Goal: Communication & Community: Answer question/provide support

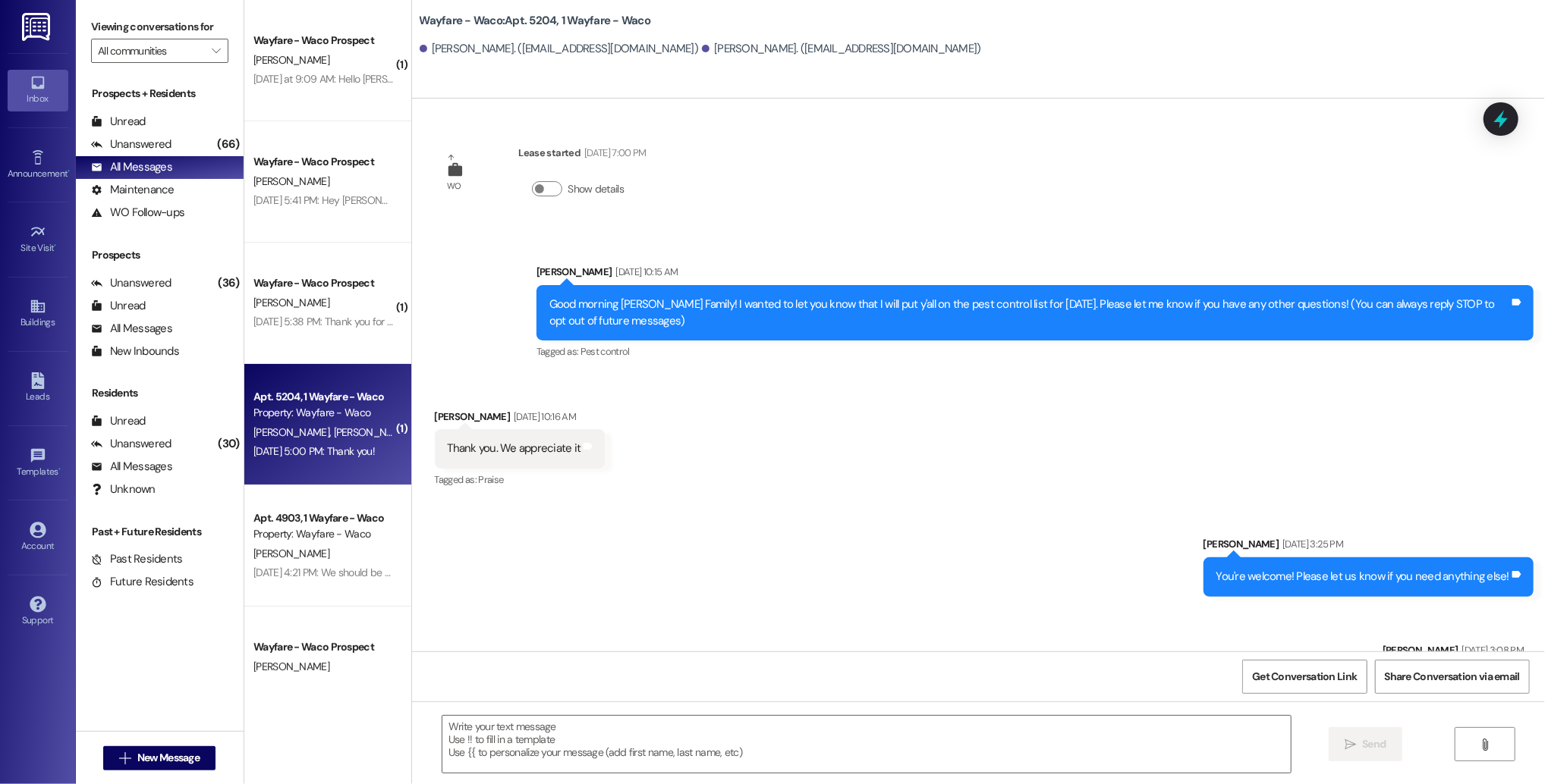
scroll to position [3590, 0]
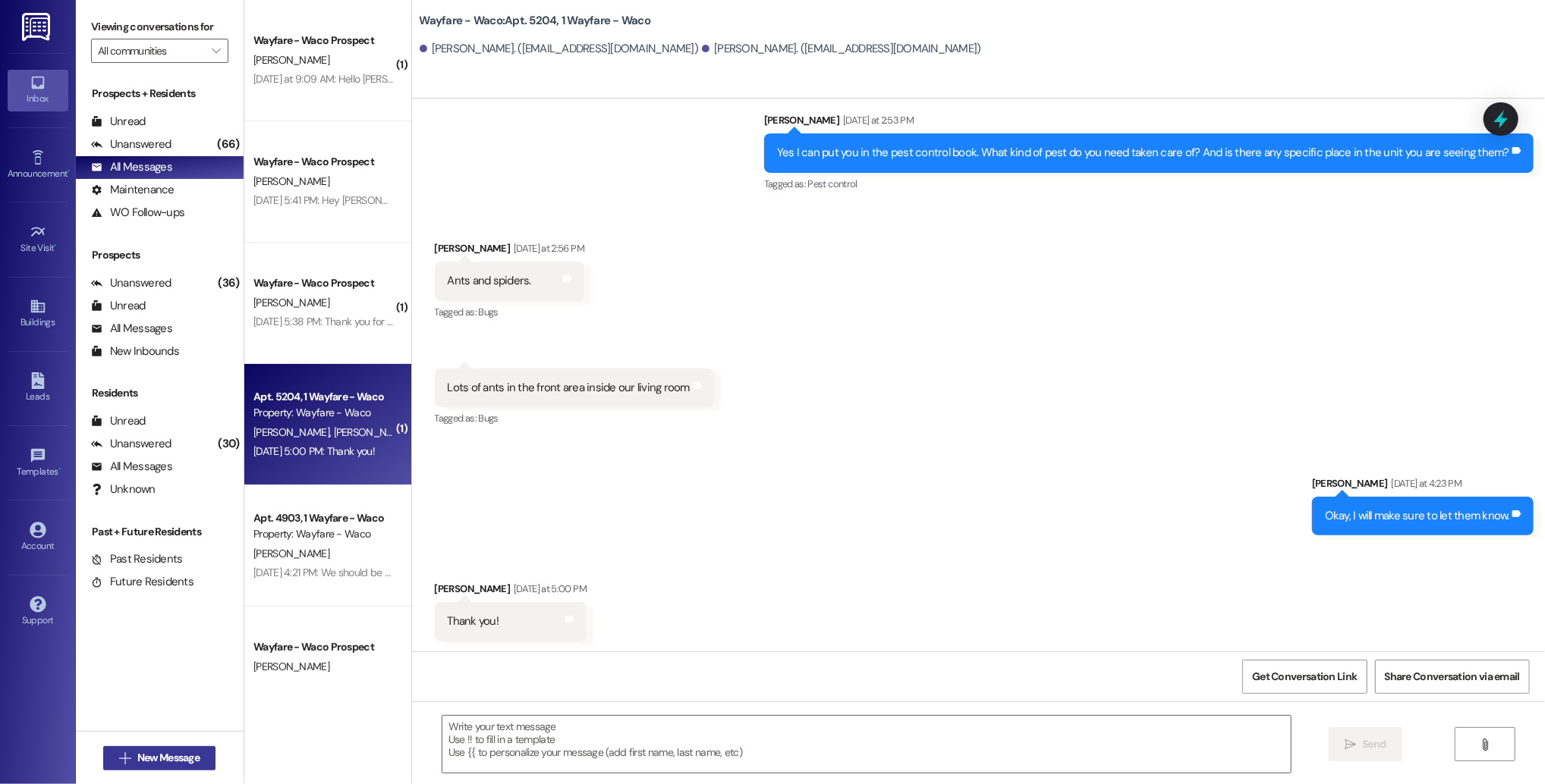
click at [169, 761] on span "New Message" at bounding box center [168, 758] width 62 height 16
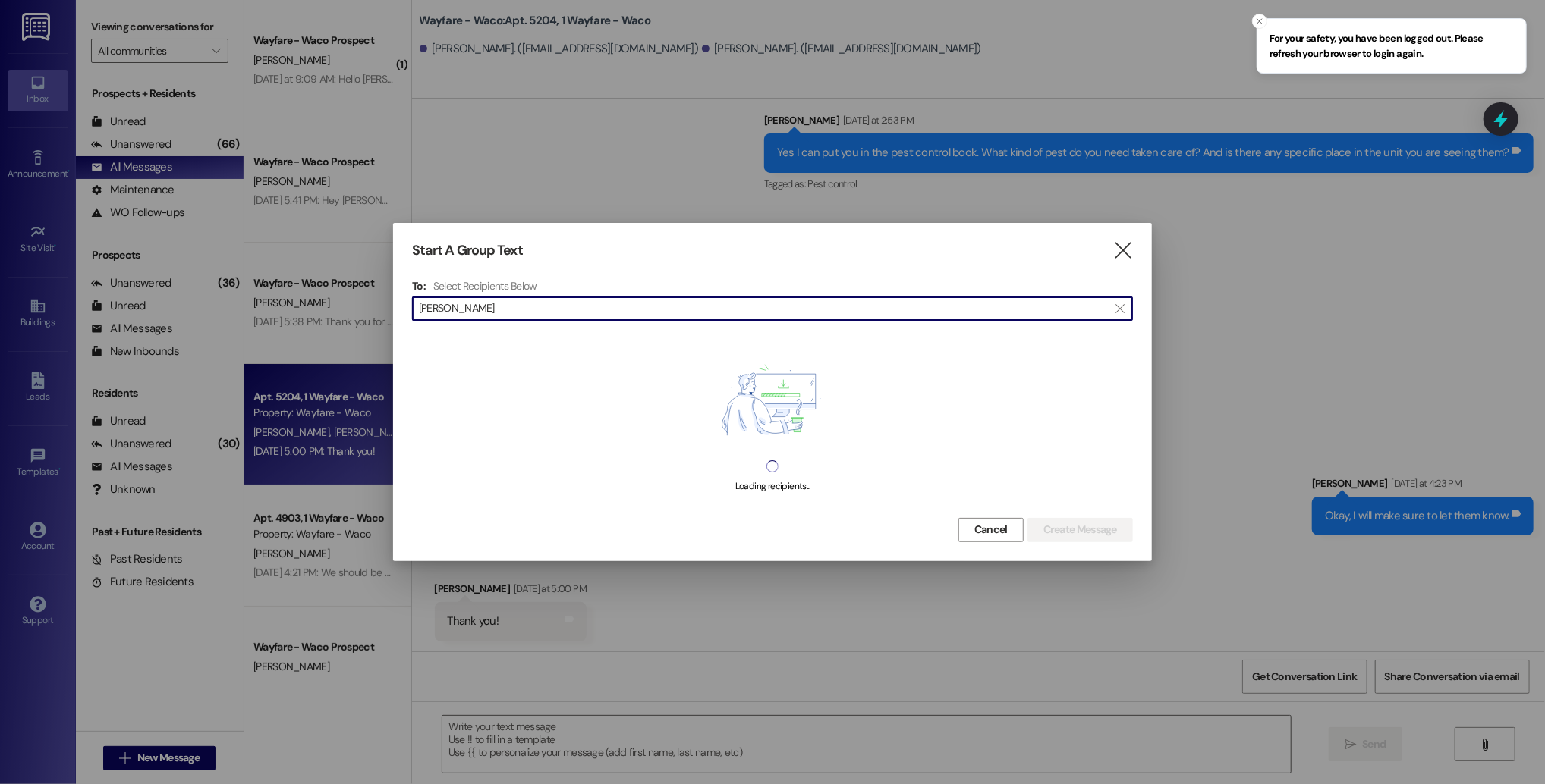
type input "[PERSON_NAME]"
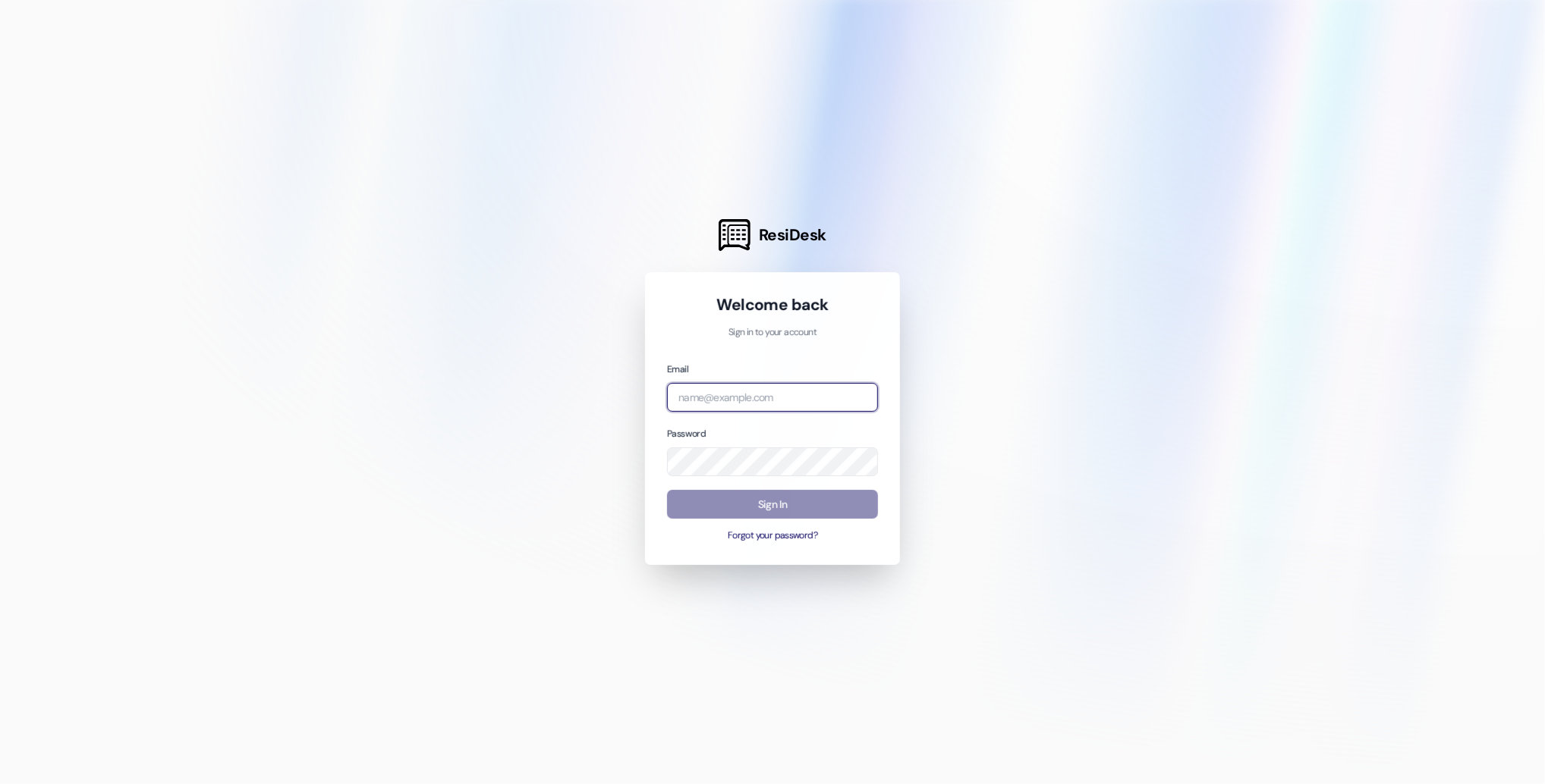
type input "[EMAIL_ADDRESS][DOMAIN_NAME]"
click at [791, 500] on button "Sign In" at bounding box center [772, 504] width 211 height 30
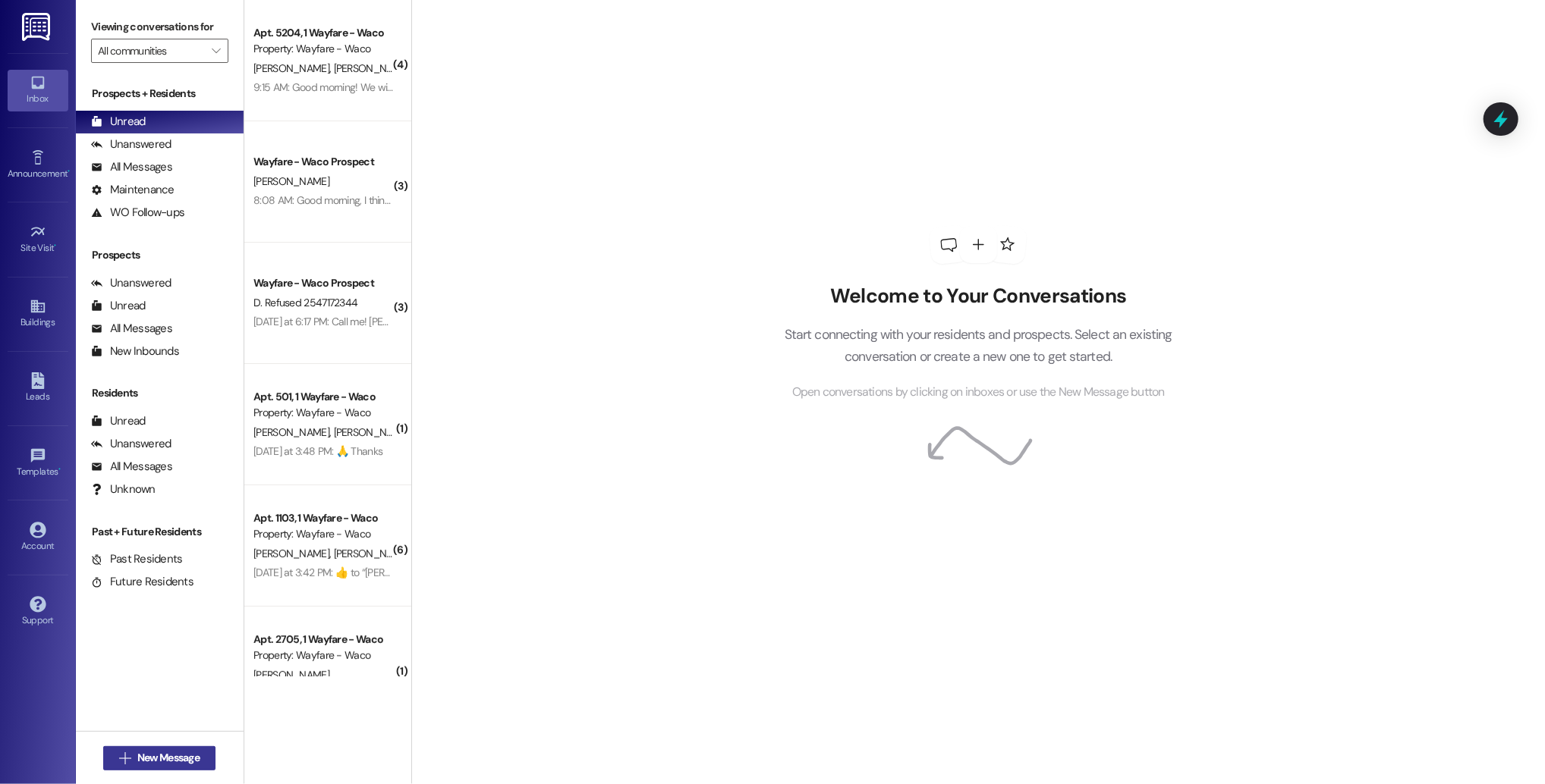
click at [160, 748] on button " New Message" at bounding box center [160, 758] width 113 height 24
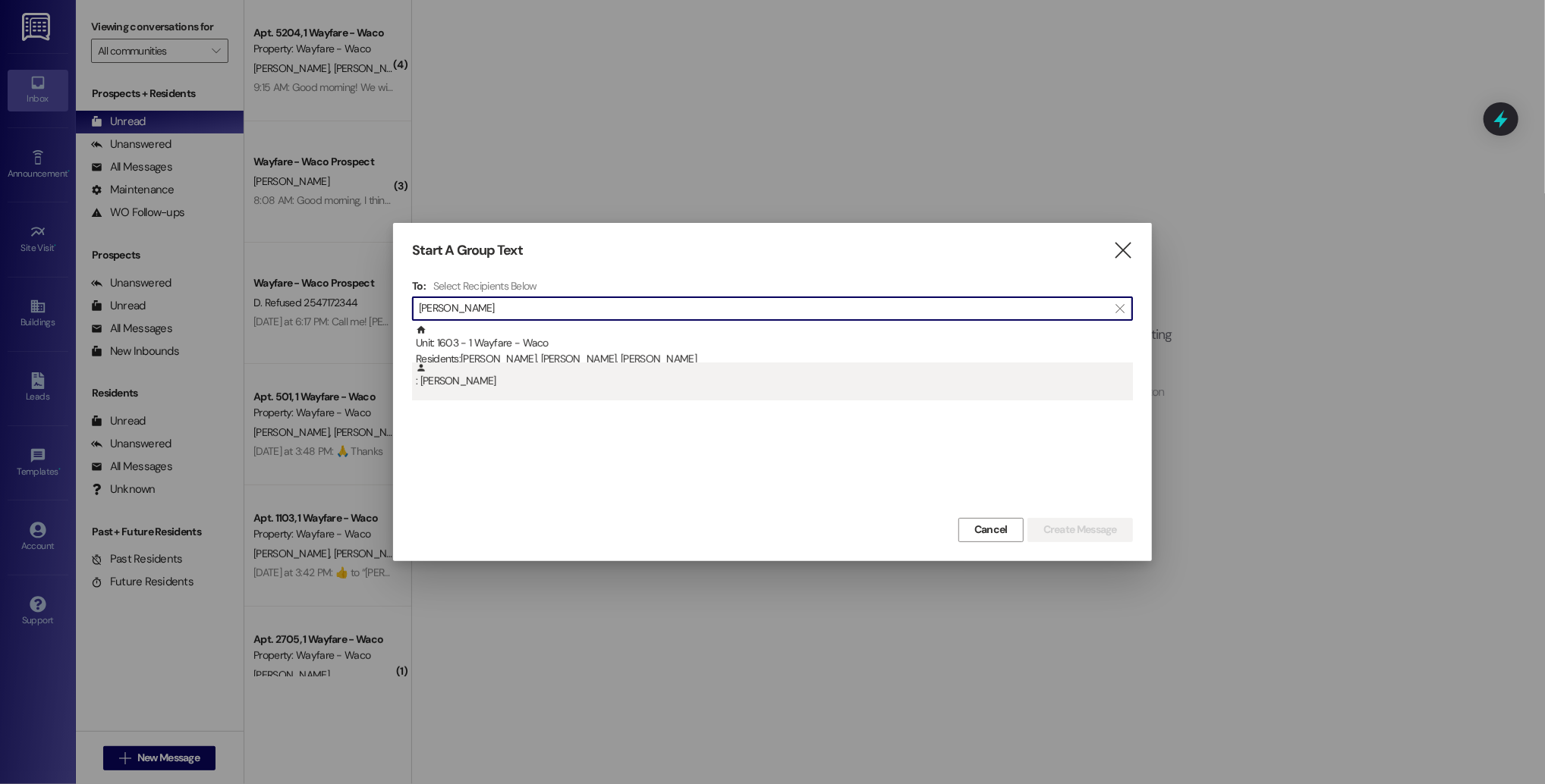
type input "[PERSON_NAME]"
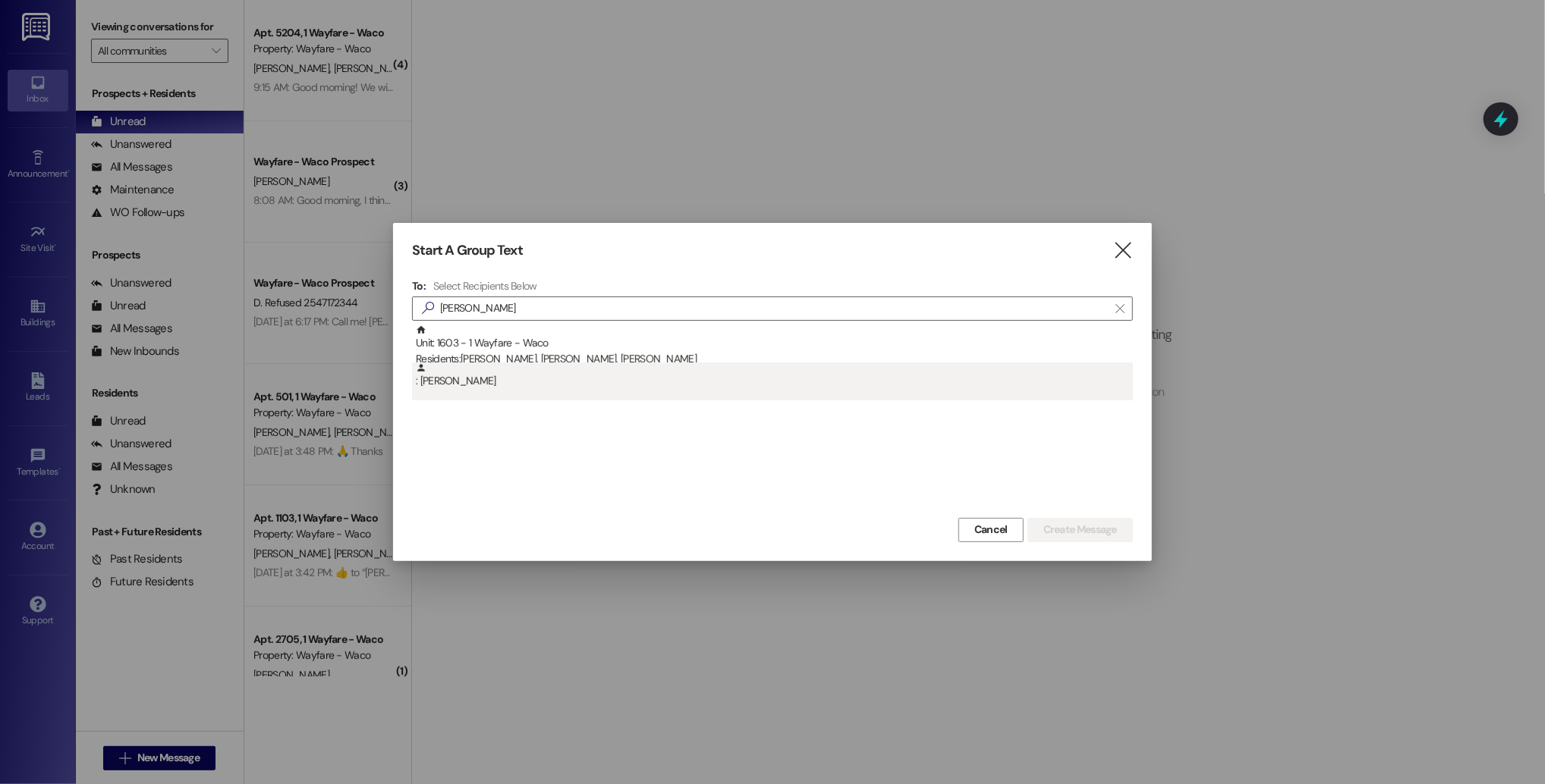
click at [587, 394] on div ": David Paone" at bounding box center [772, 381] width 721 height 38
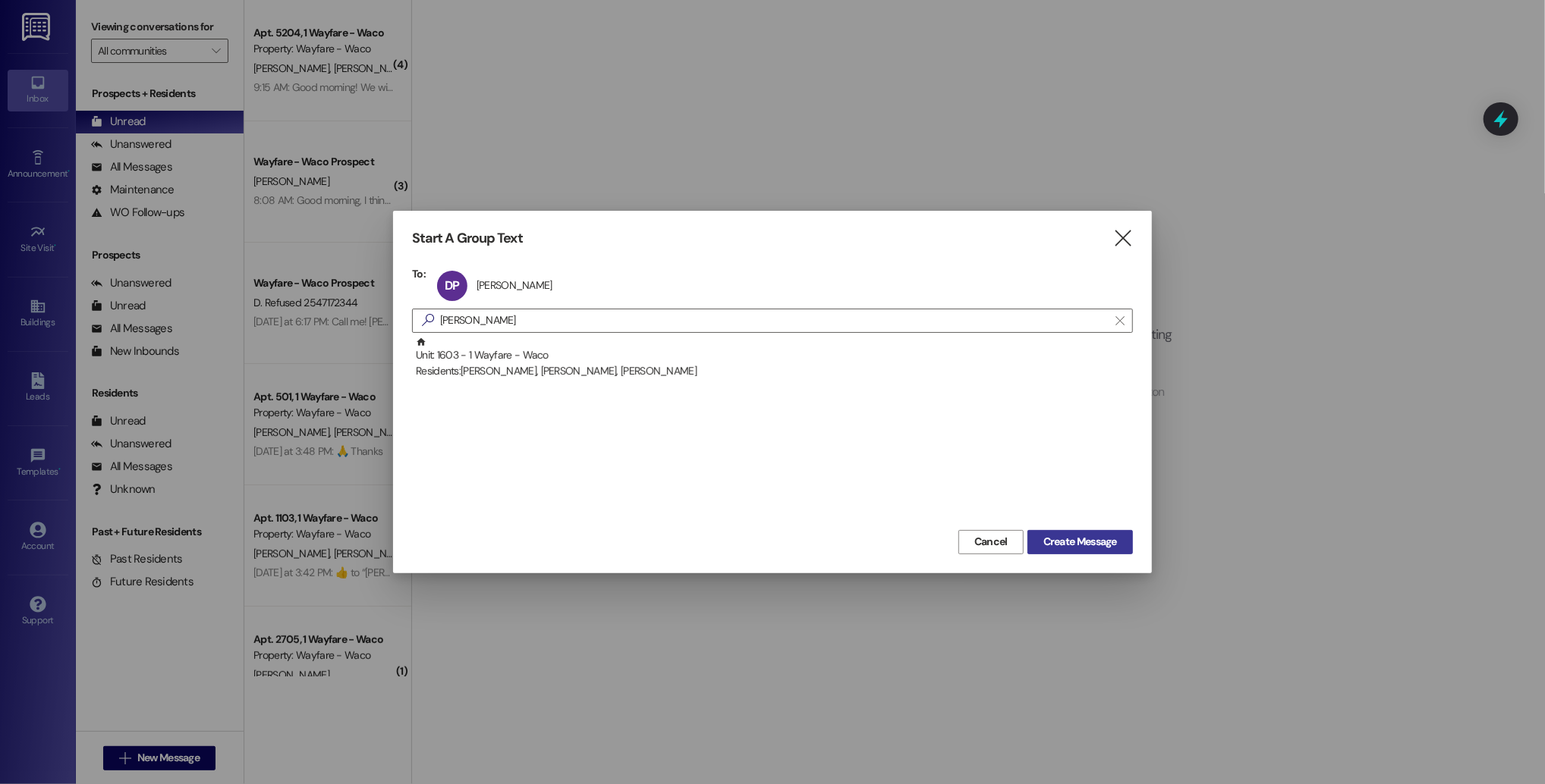
click at [1050, 539] on span "Create Message" at bounding box center [1080, 541] width 74 height 16
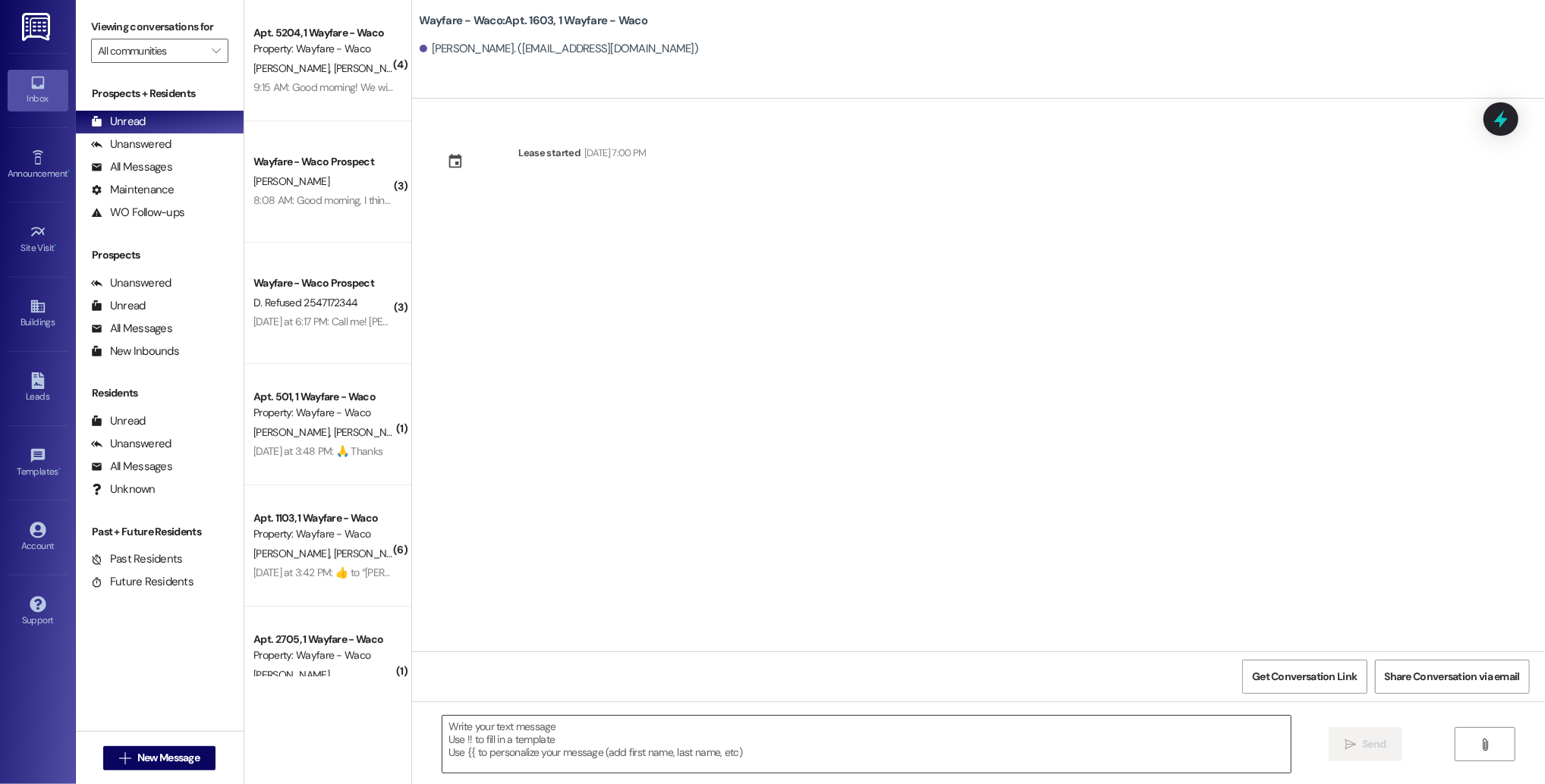
click at [710, 741] on textarea at bounding box center [866, 744] width 848 height 57
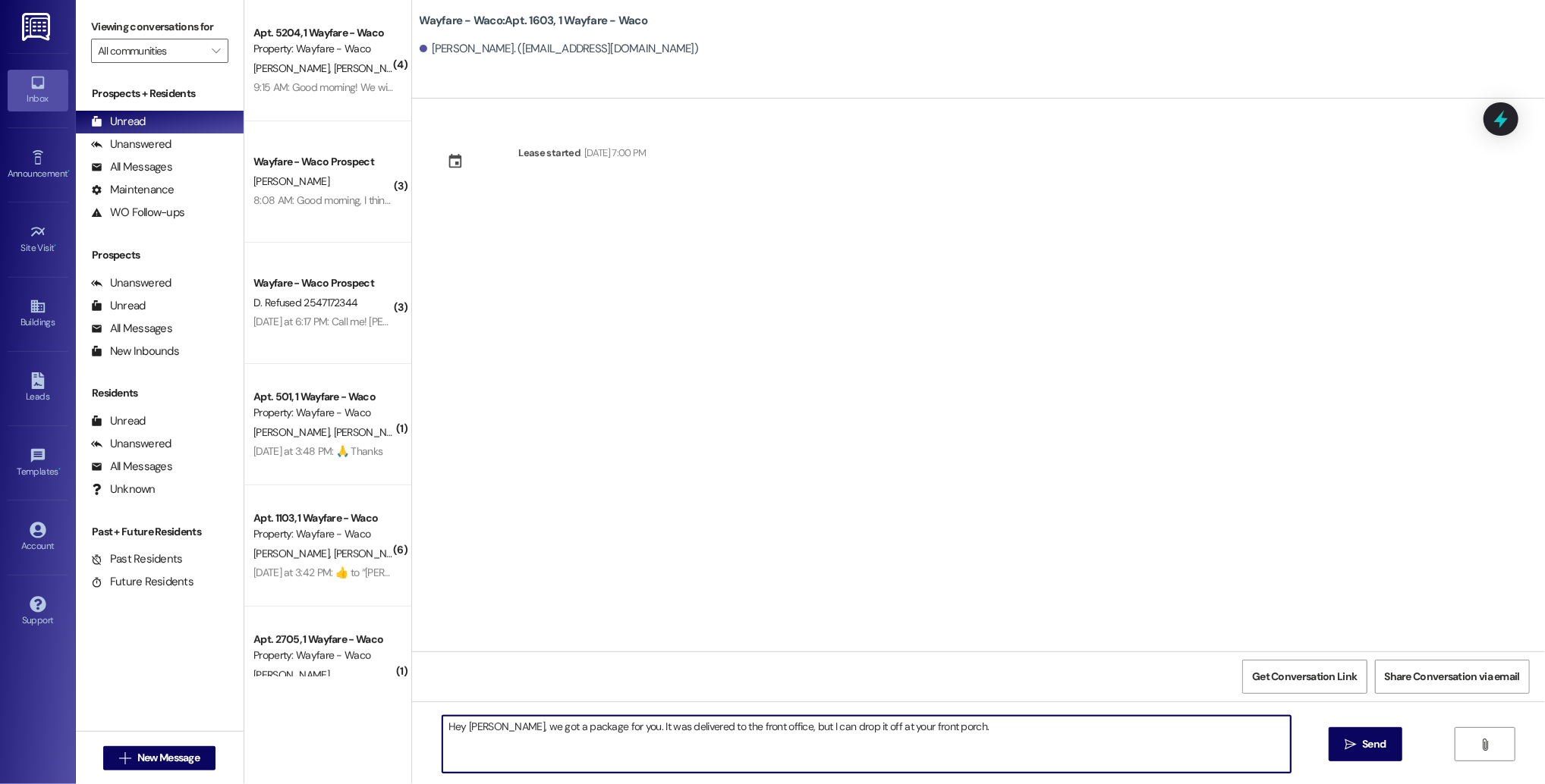
click at [802, 734] on textarea "Hey David, we got a package for you. It was delivered to the front office, but …" at bounding box center [866, 744] width 848 height 57
click at [948, 725] on textarea "Hey David, we got a package for you. It was delivered to the front office, but …" at bounding box center [866, 744] width 848 height 57
click at [1061, 724] on textarea "Hey David, we got a package for you. It was delivered to the front office, woul…" at bounding box center [866, 744] width 848 height 57
click at [1061, 721] on textarea "Hey David, we got a package for you. It was delivered to the front office, woul…" at bounding box center [866, 744] width 848 height 57
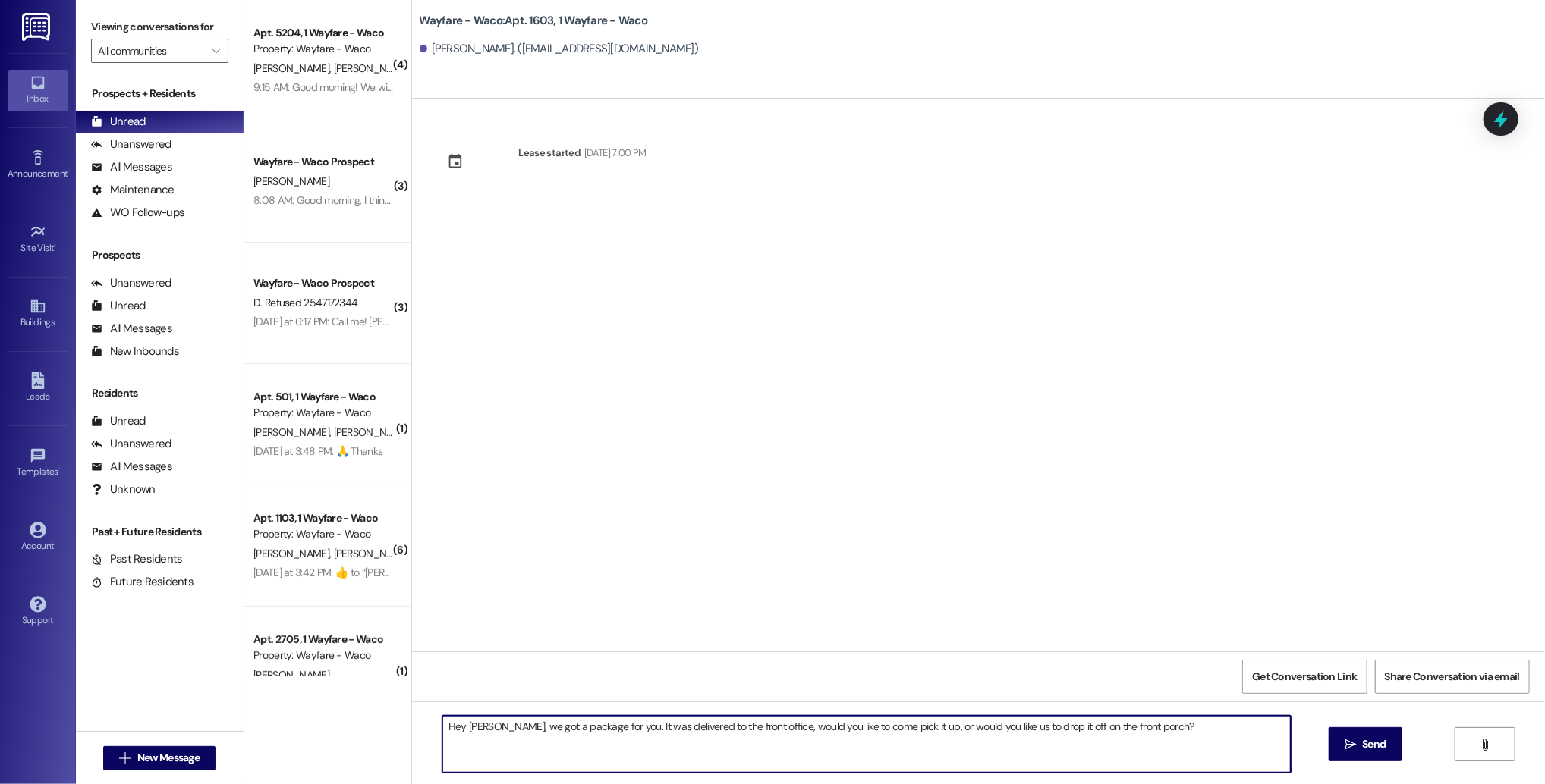
click at [1061, 721] on textarea "Hey David, we got a package for you. It was delivered to the front office, woul…" at bounding box center [866, 744] width 848 height 57
type textarea "Hey David, we got a package for you. It was delivered to the front office, woul…"
click at [1353, 750] on icon "" at bounding box center [1351, 744] width 12 height 12
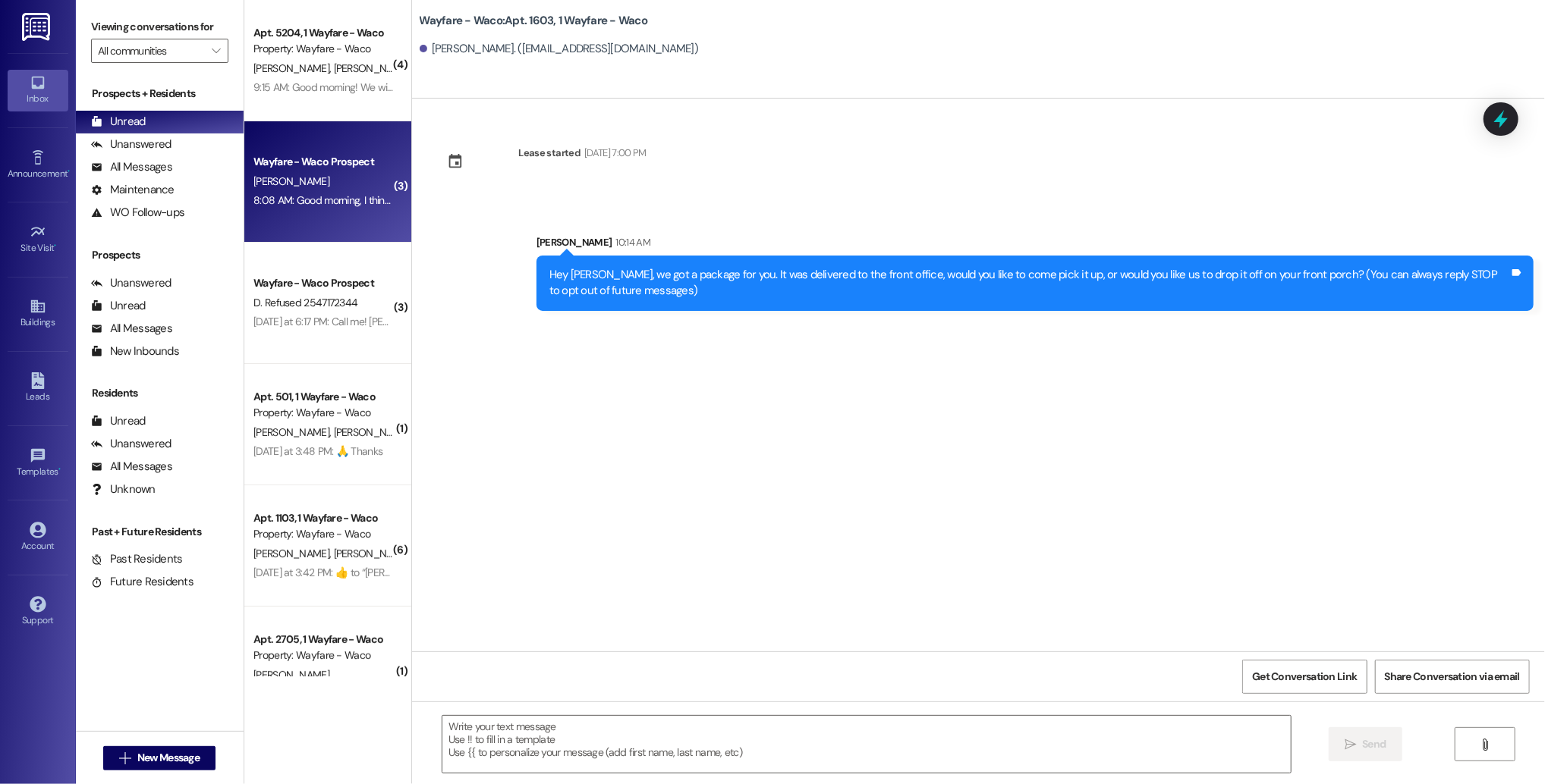
click at [339, 206] on div "8:08 AM: Good morning, I think there's a misunderstanding with Liberty. They ar…" at bounding box center [717, 200] width 928 height 14
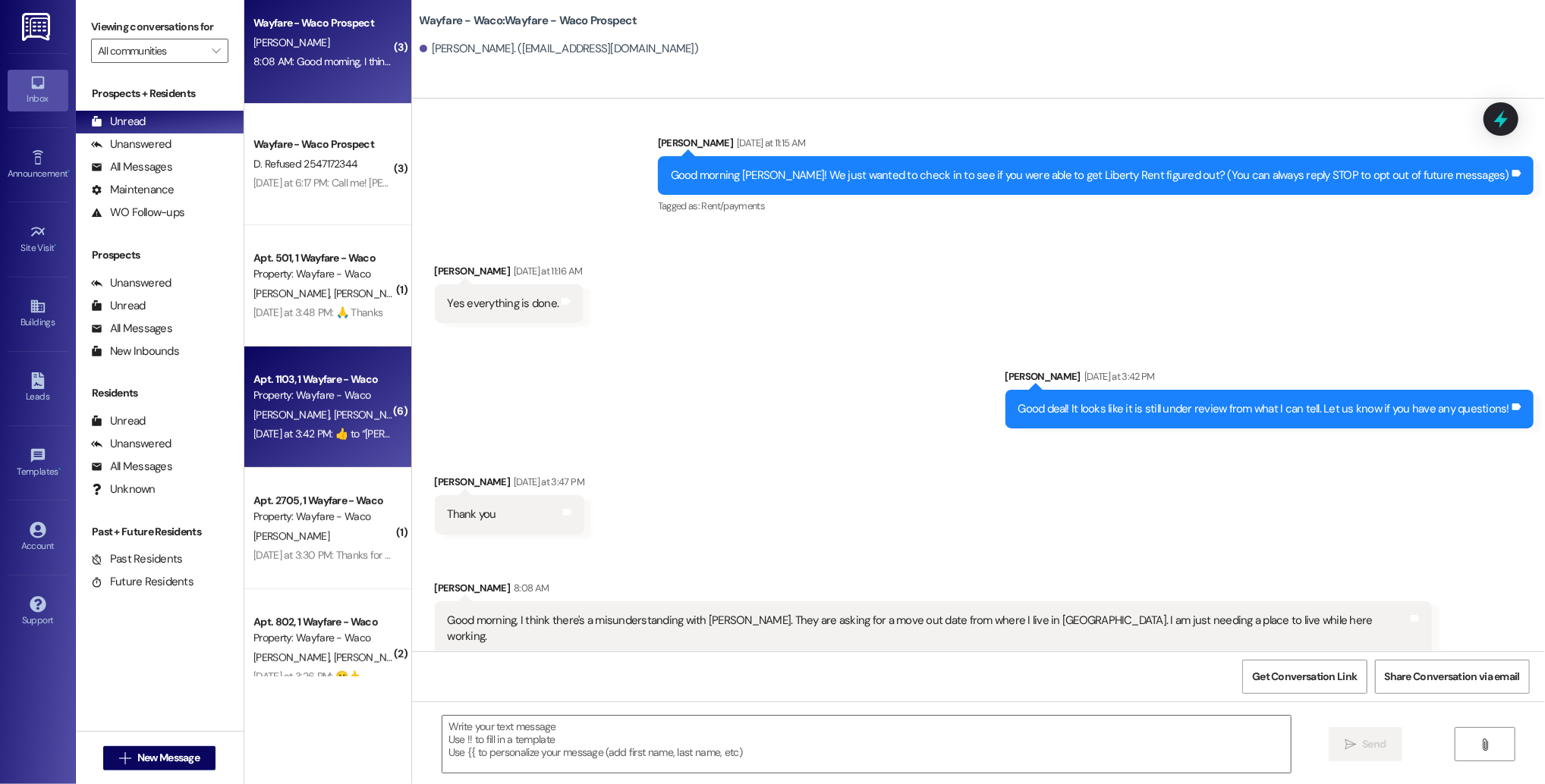
scroll to position [148, 0]
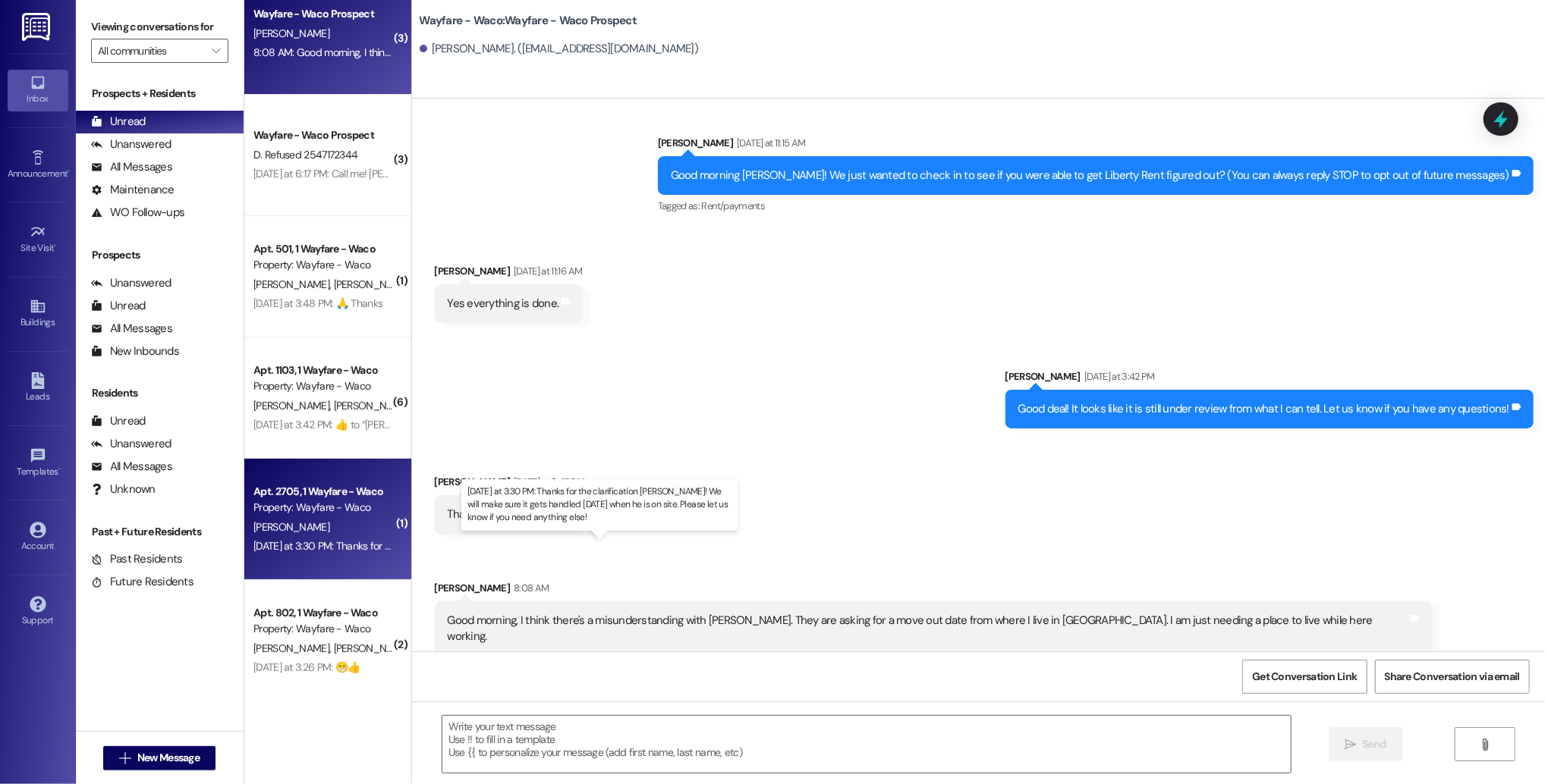
click at [351, 548] on div "Yesterday at 3:30 PM: Thanks for the clarification Robert! We will make sure it…" at bounding box center [622, 546] width 739 height 14
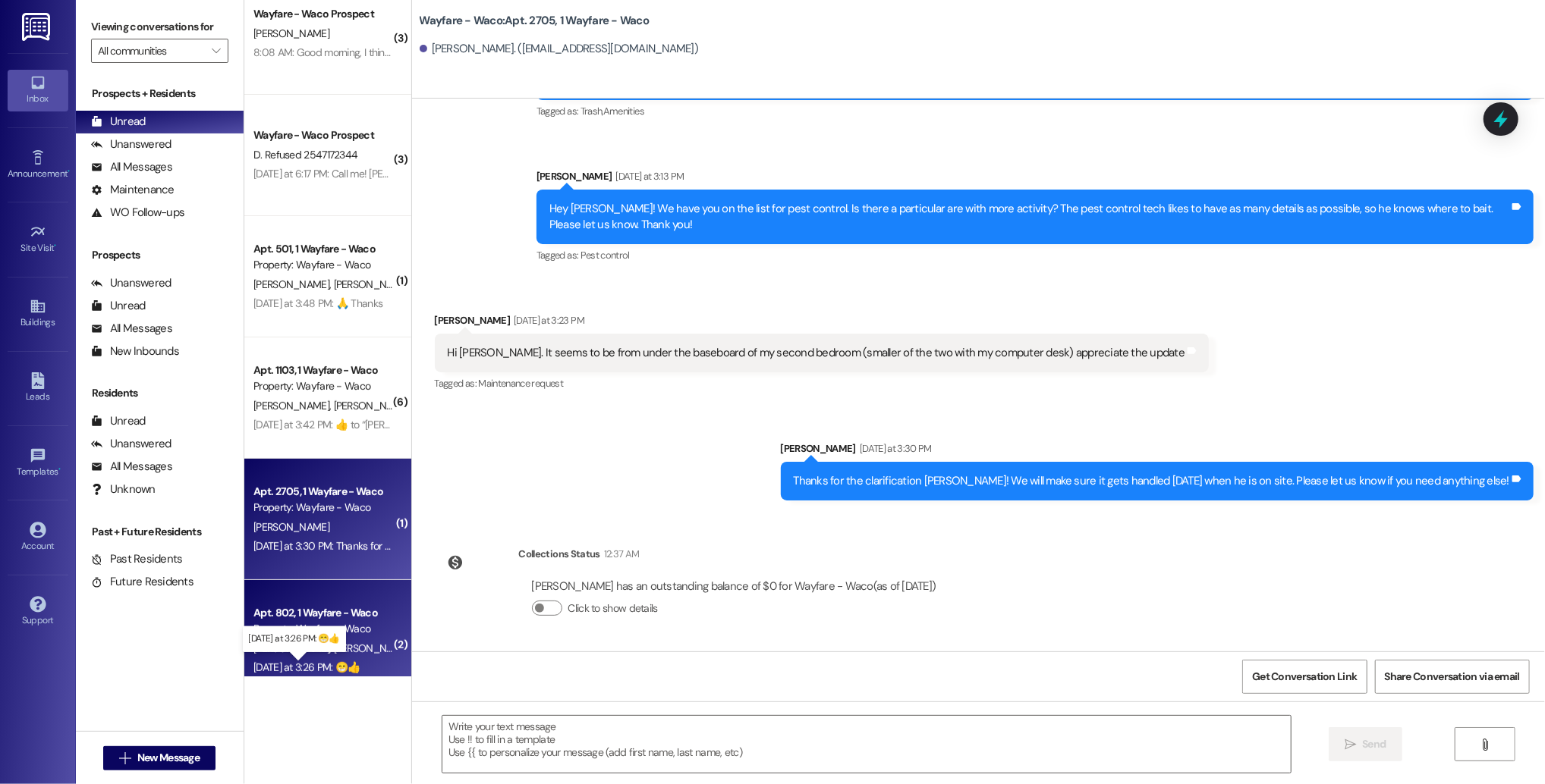
scroll to position [0, 0]
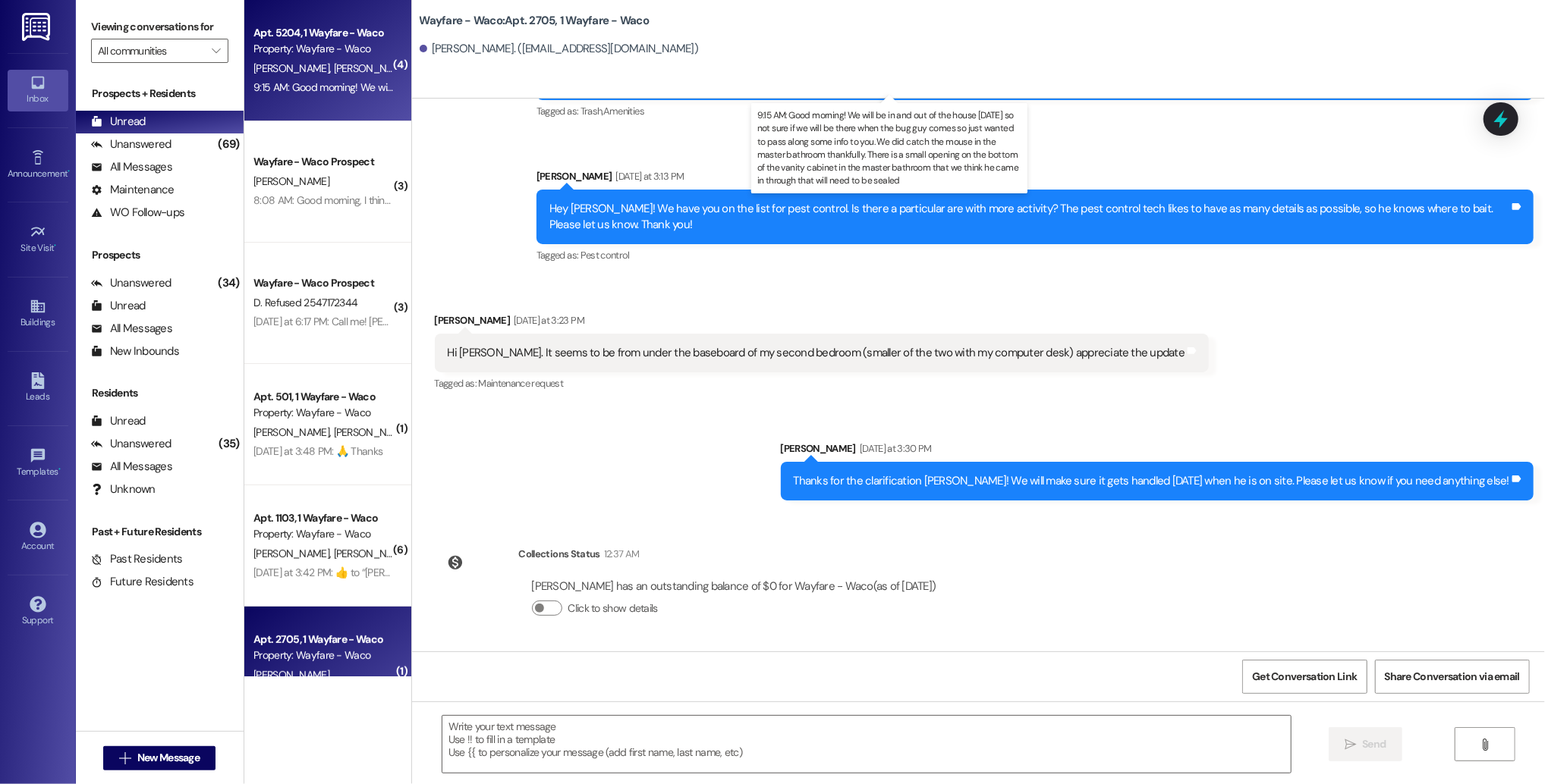
click at [321, 93] on div "9:15 AM: Good morning! We will be in and out of the house today so not sure if …" at bounding box center [1072, 87] width 1639 height 14
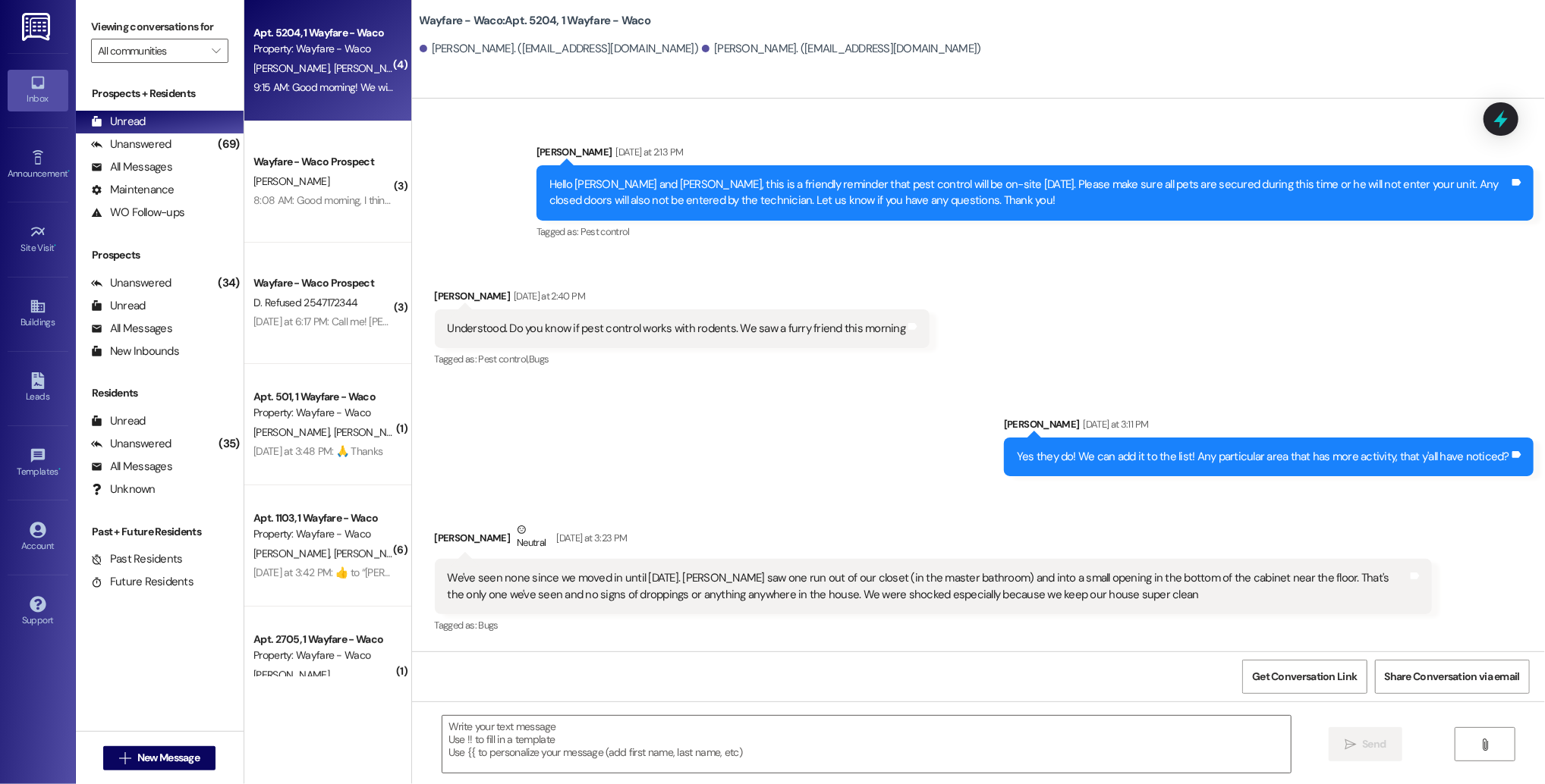
scroll to position [4543, 0]
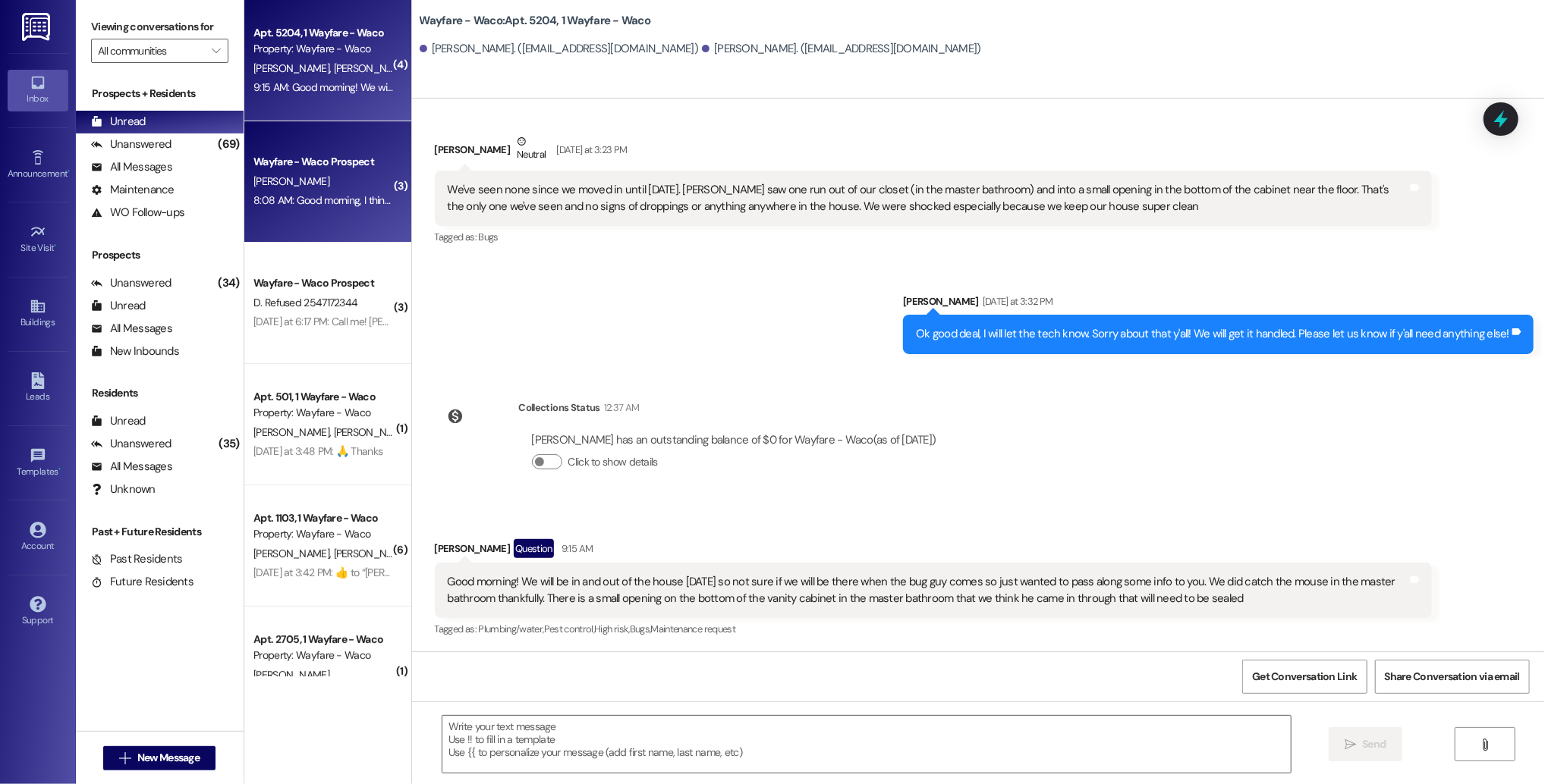
click at [321, 212] on div "Wayfare - Waco Prospect R. Wright 8:08 AM: Good morning, I think there's a misu…" at bounding box center [328, 182] width 167 height 122
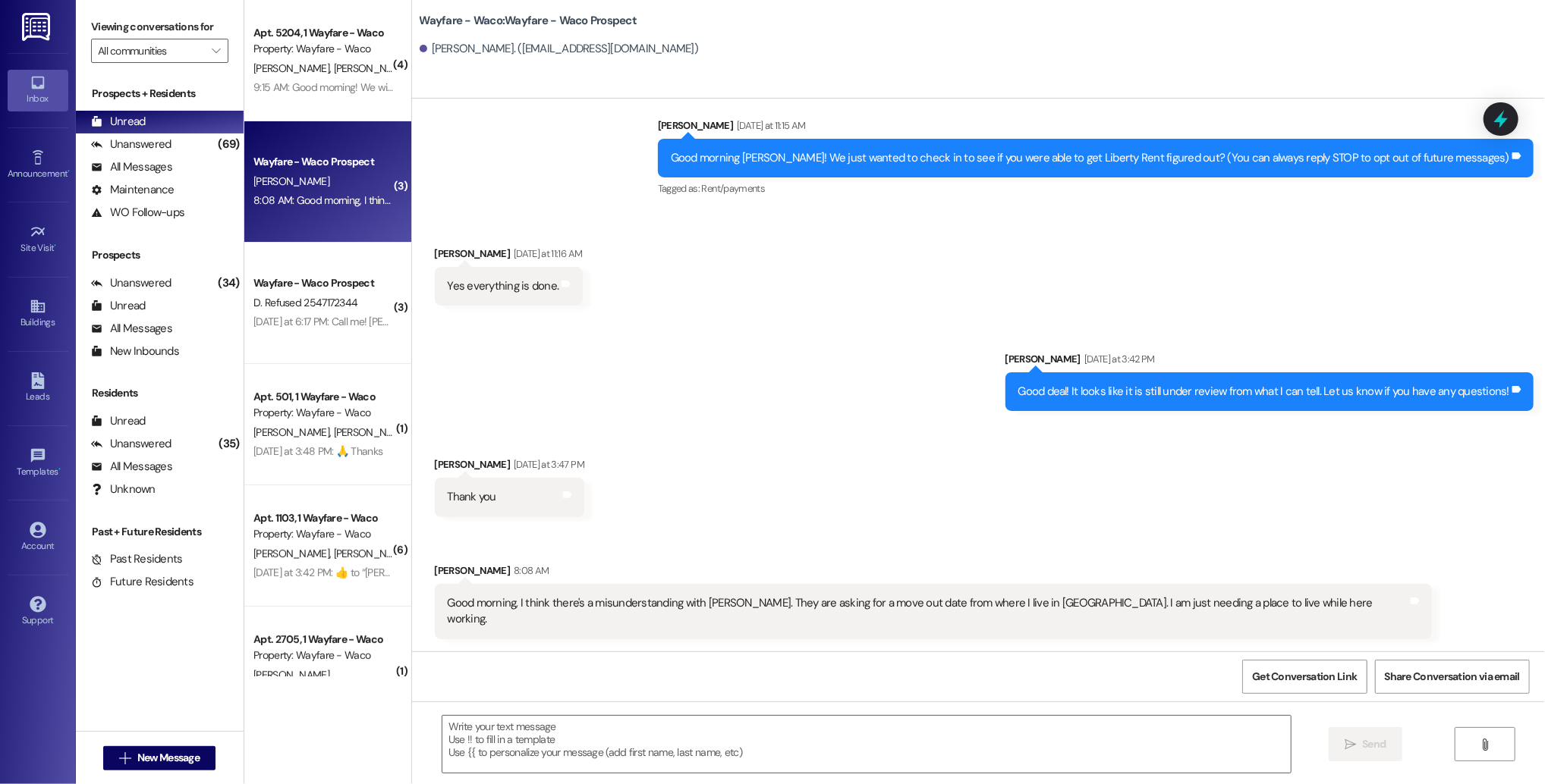
scroll to position [10, 0]
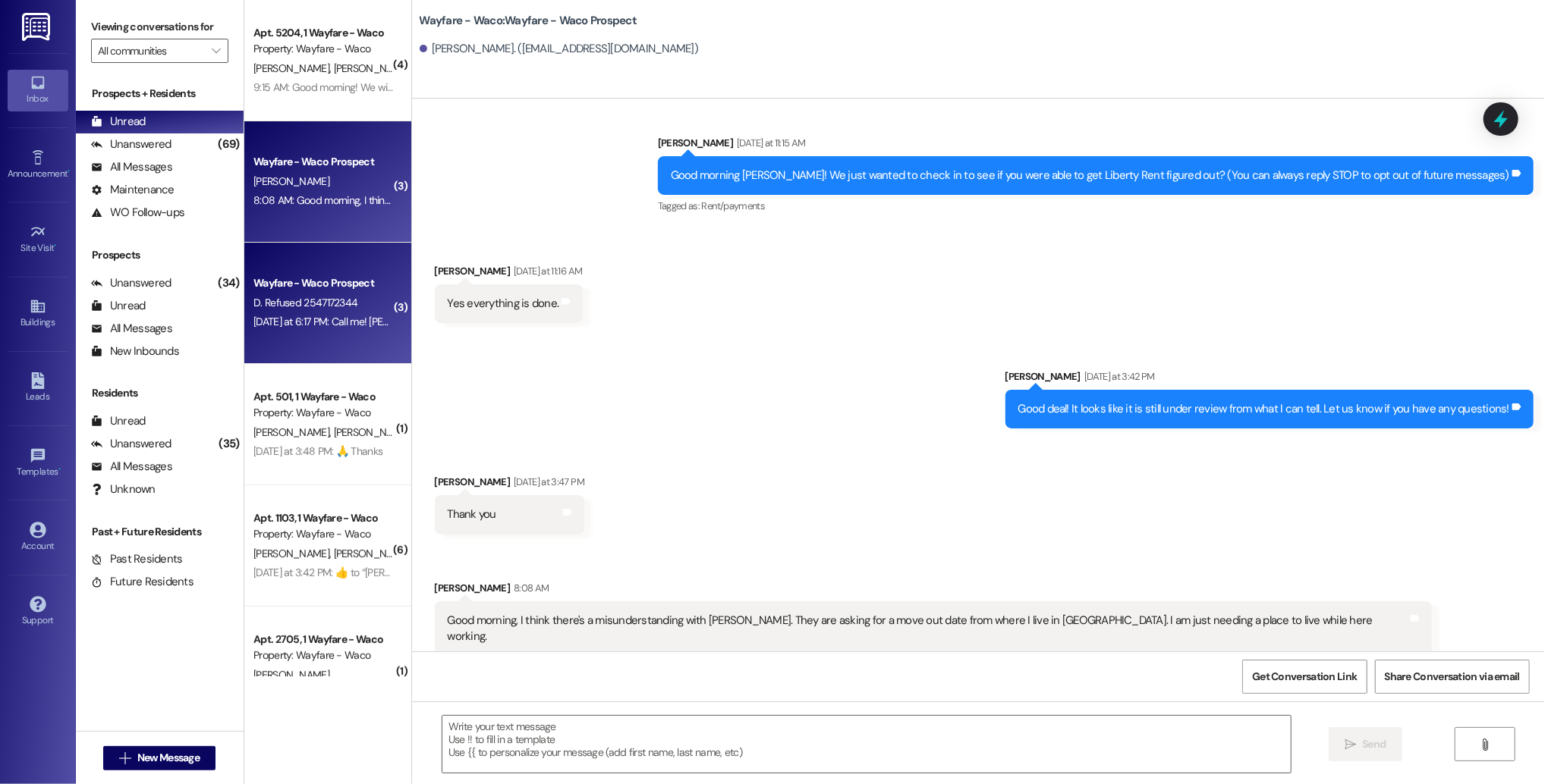
click at [349, 330] on div "Yesterday at 6:17 PM: Call me! Donna. Johnson. 254-717- 2344. Tomorrow ok. Yest…" at bounding box center [323, 322] width 143 height 19
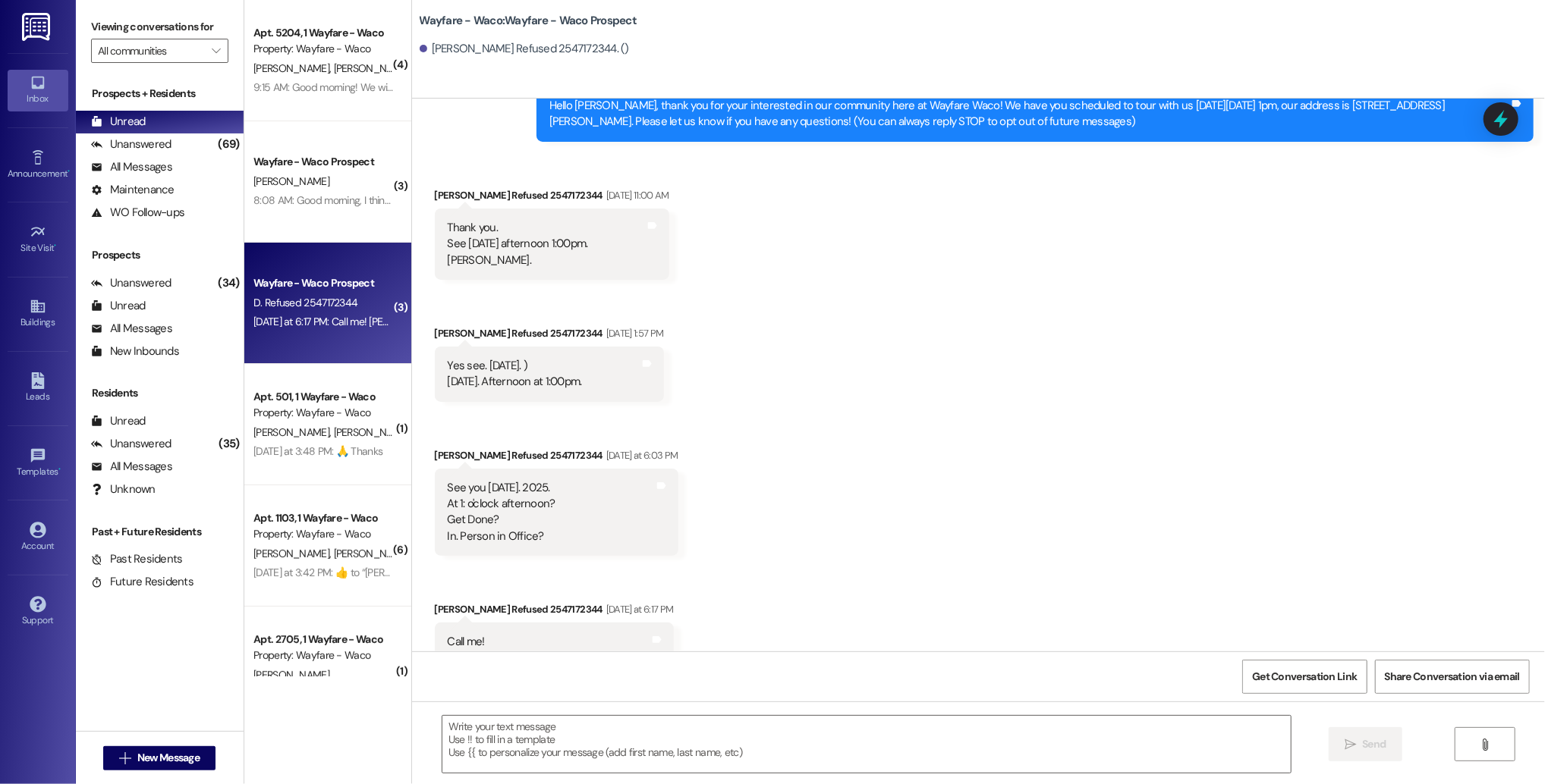
scroll to position [151, 0]
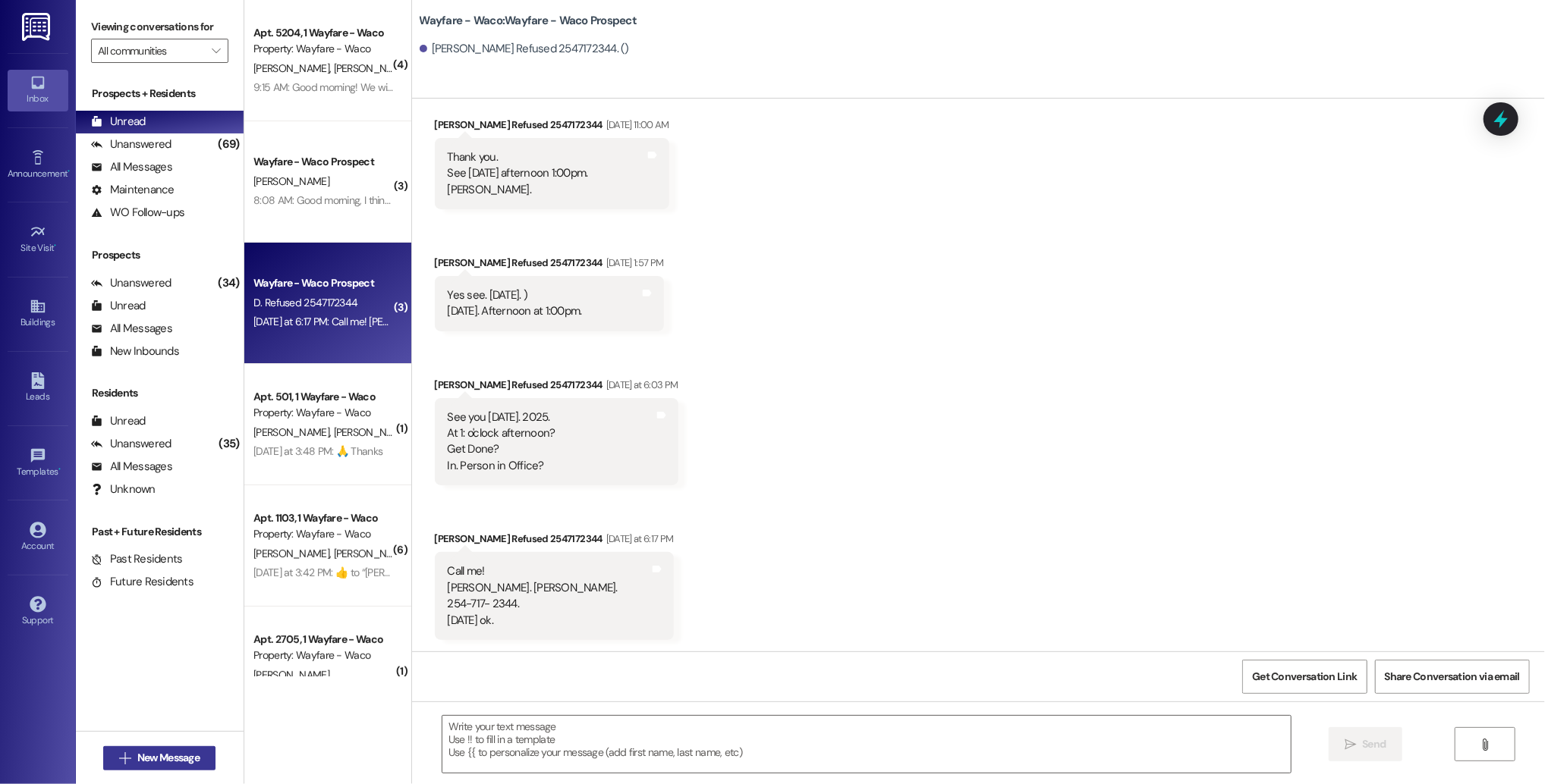
click at [176, 757] on span "New Message" at bounding box center [168, 758] width 62 height 16
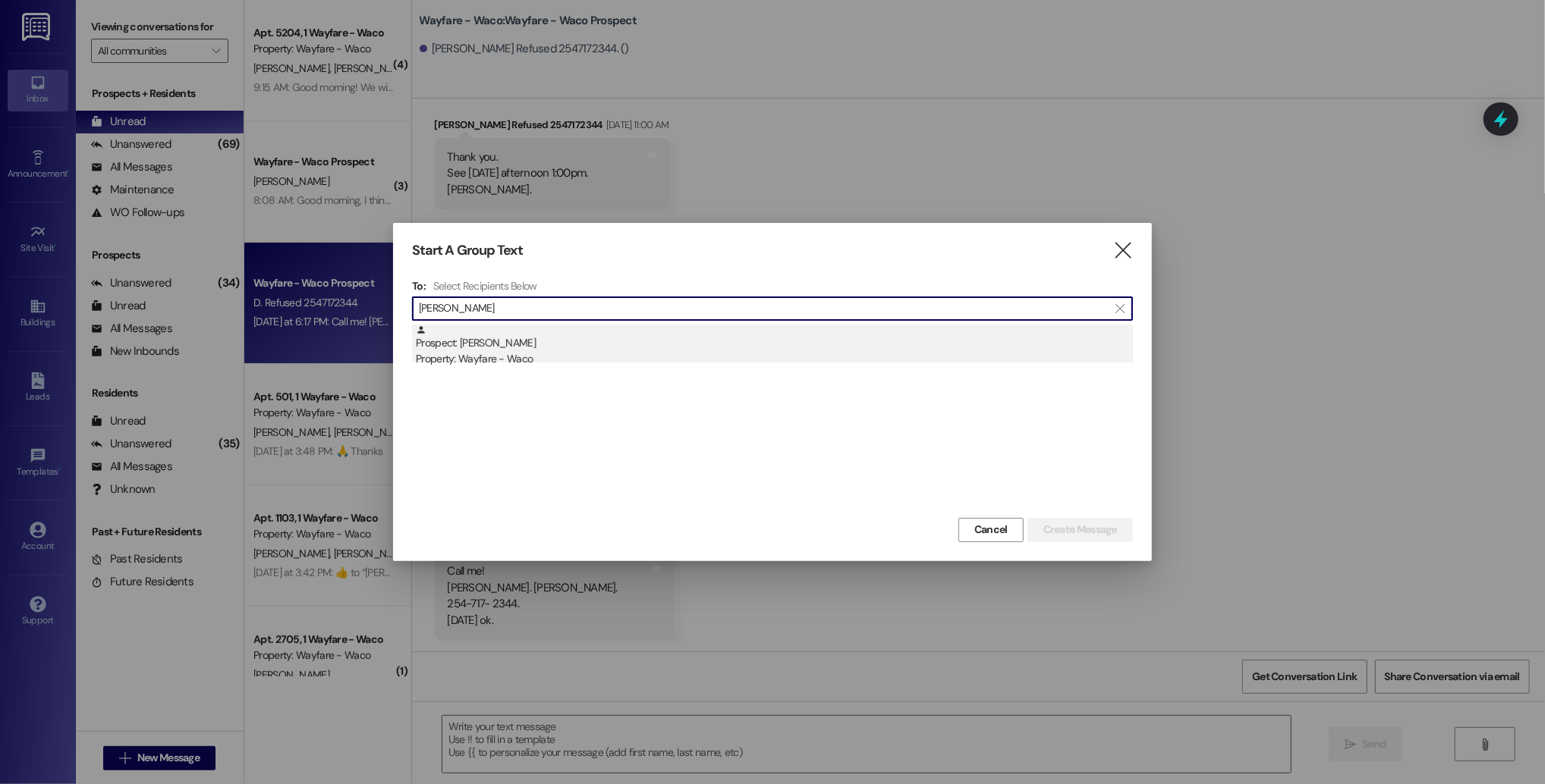
type input "richie"
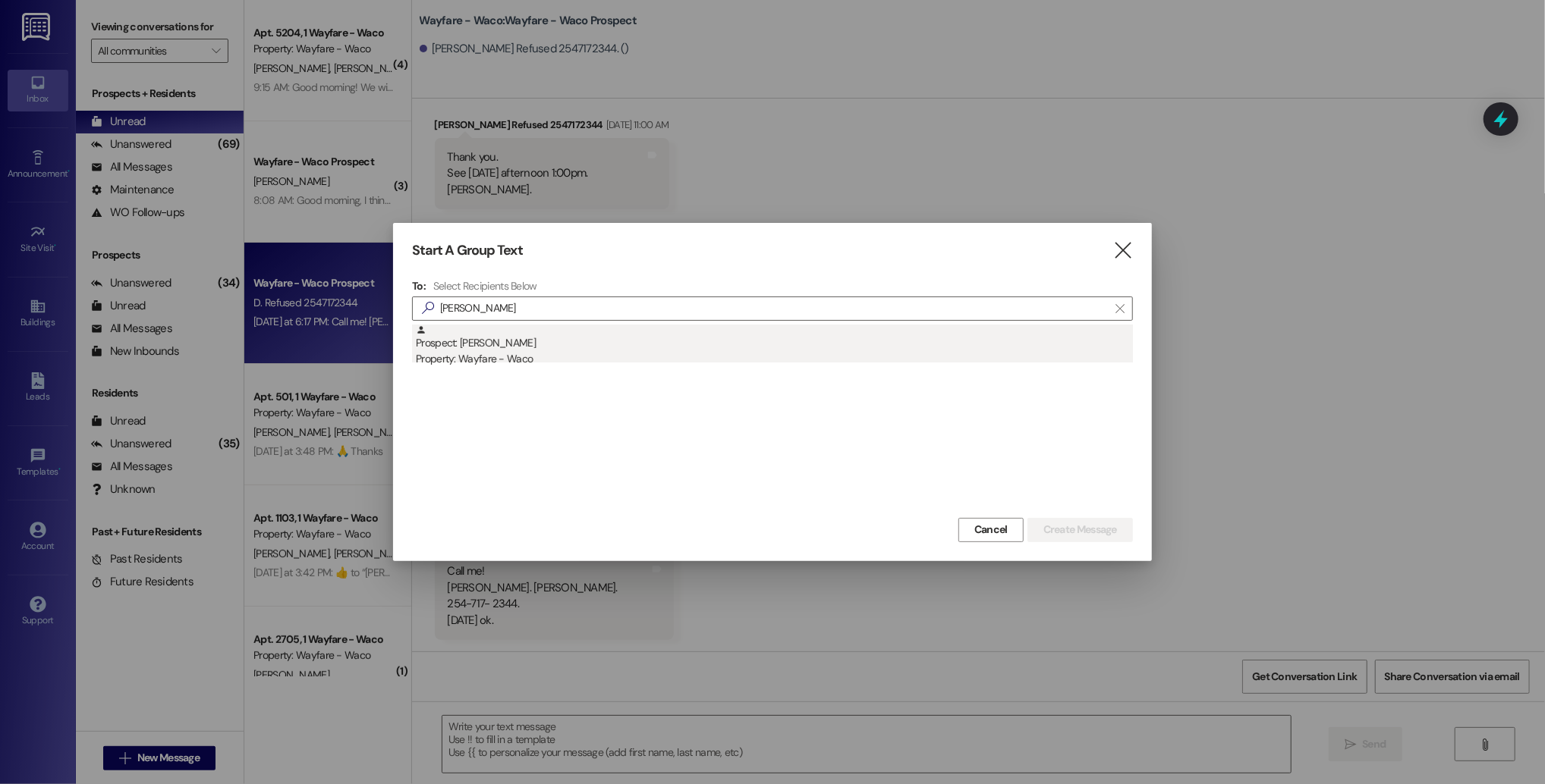
click at [699, 347] on div "Prospect: Richie Buck Property: Wayfare - Waco" at bounding box center [774, 346] width 717 height 43
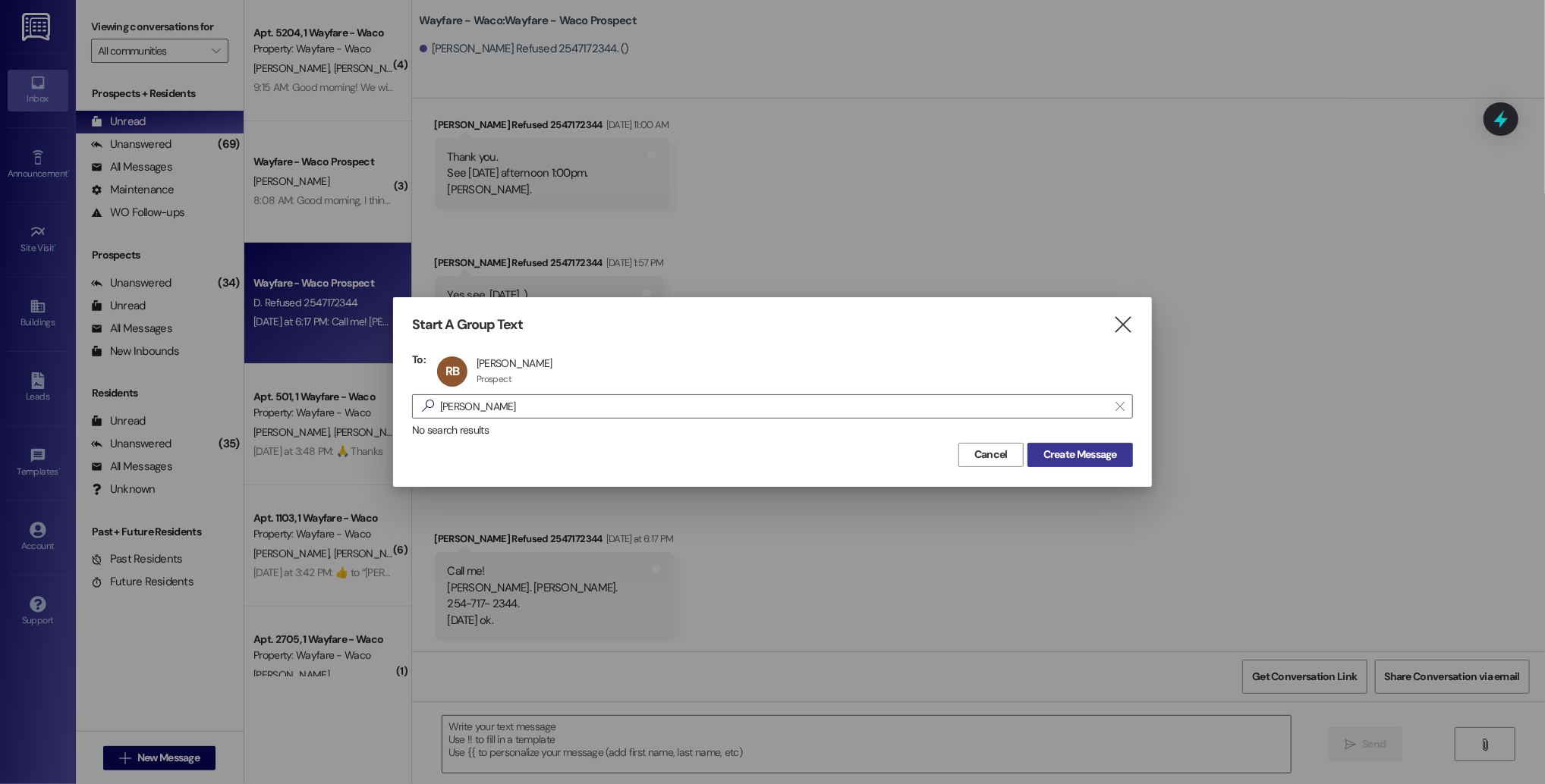
click at [1045, 457] on span "Create Message" at bounding box center [1080, 454] width 74 height 16
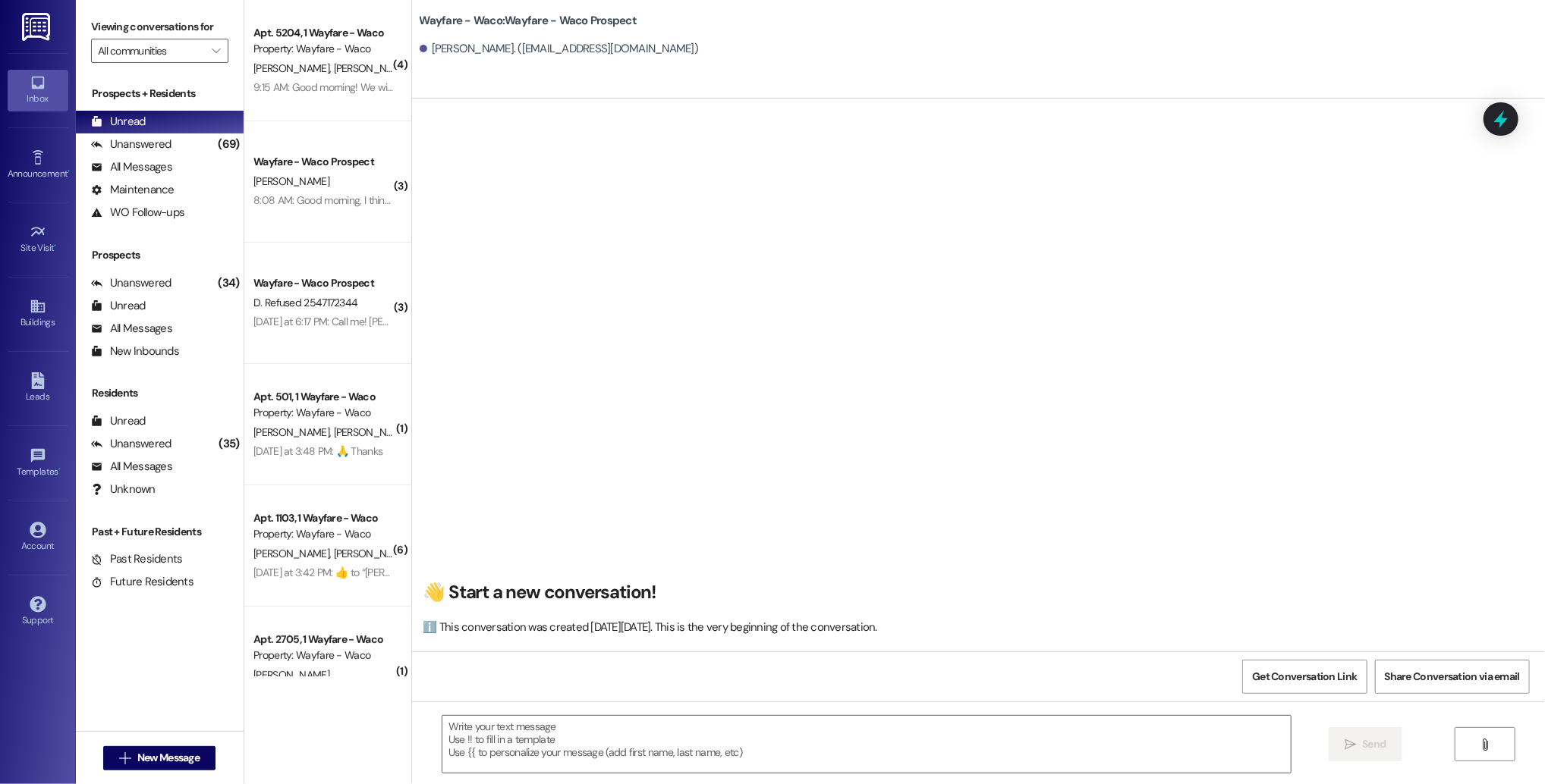
scroll to position [0, 0]
click at [575, 741] on textarea at bounding box center [866, 744] width 848 height 57
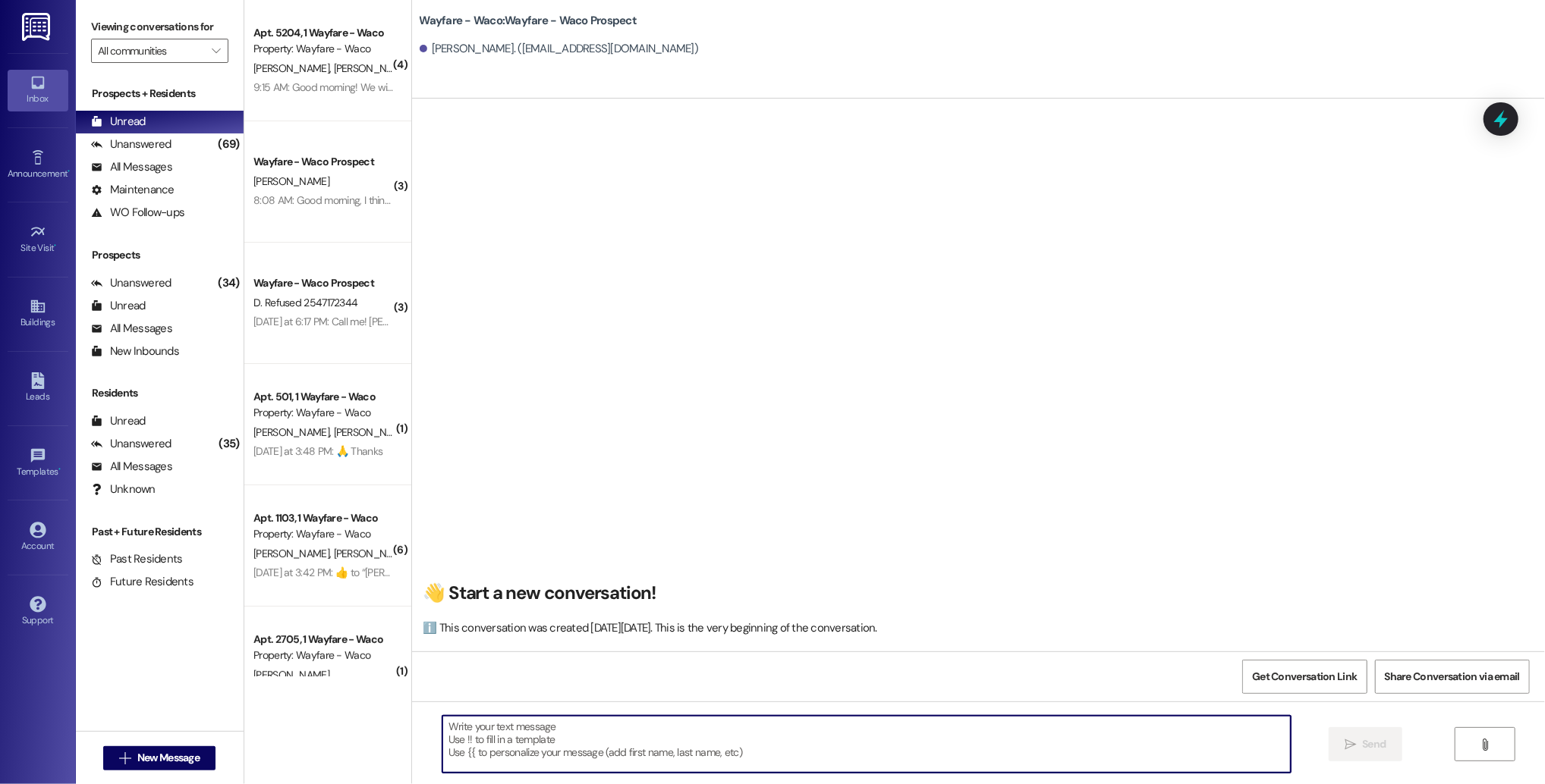
paste textarea "Hello (____), I wanted to touch base with you and see if you were still interes…"
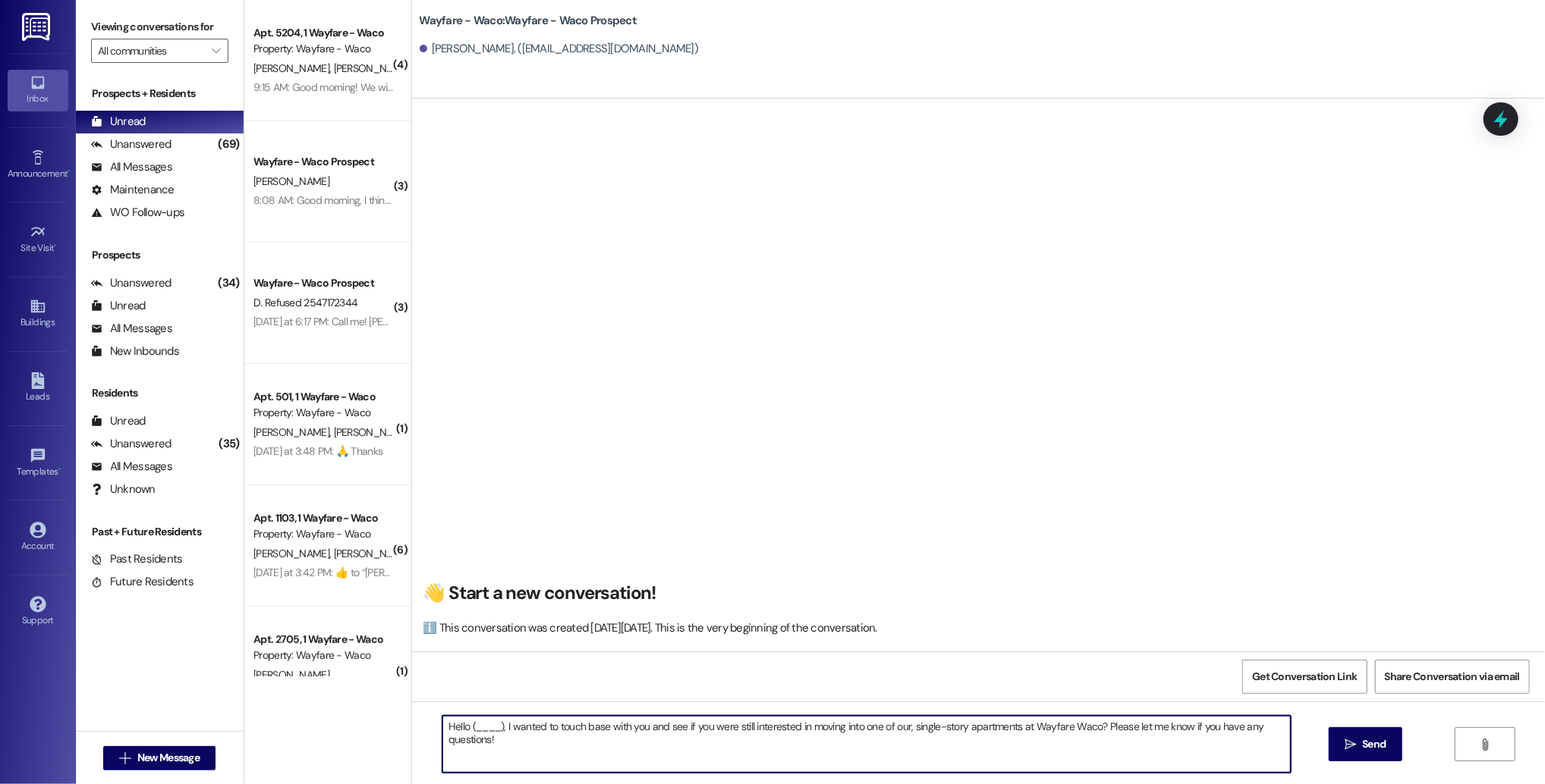
click at [492, 727] on textarea "Hello (____), I wanted to touch base with you and see if you were still interes…" at bounding box center [866, 744] width 848 height 57
drag, startPoint x: 1267, startPoint y: 726, endPoint x: 435, endPoint y: 727, distance: 832.0
click at [443, 727] on textarea "Hello , I wanted to touch base with you and see if you were still interested in…" at bounding box center [866, 744] width 848 height 57
click at [461, 727] on textarea "Hello , I wanted to touch base with you and see if you were still interested in…" at bounding box center [866, 744] width 848 height 57
type textarea "Hello Richie, I wanted to touch base with you and see if you were still interes…"
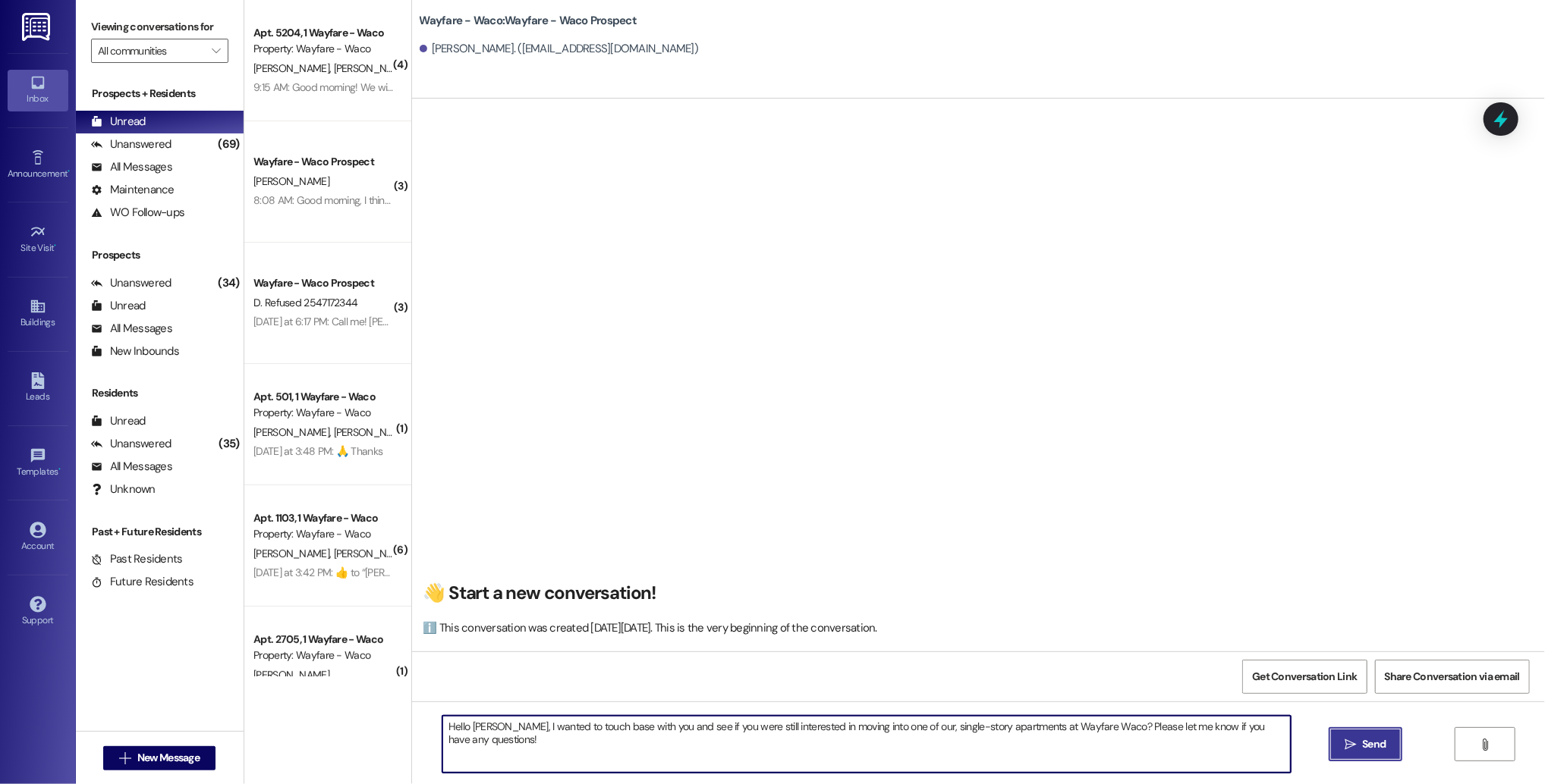
click at [1370, 741] on span "Send" at bounding box center [1374, 743] width 23 height 16
